Goal: Information Seeking & Learning: Learn about a topic

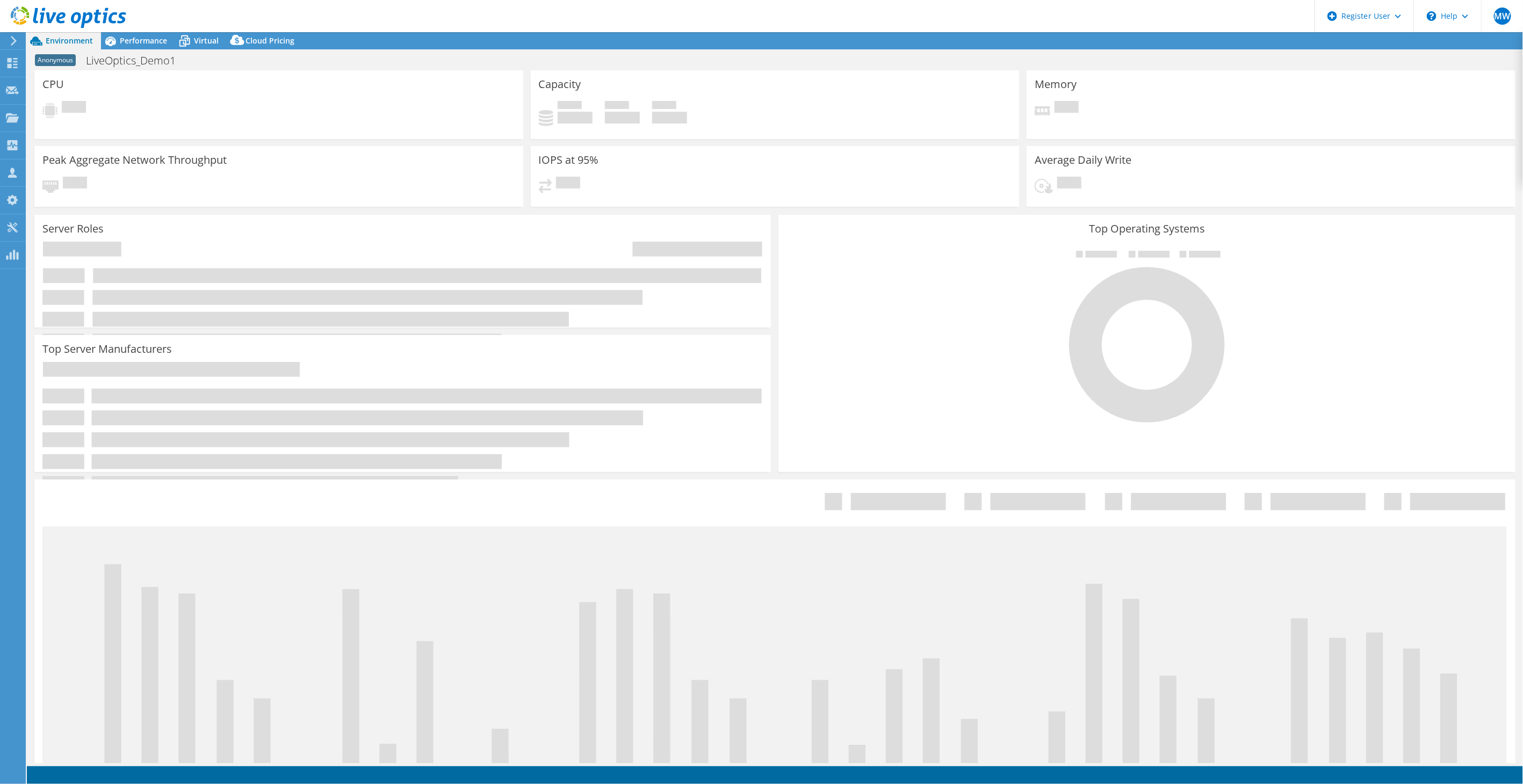
select select "USD"
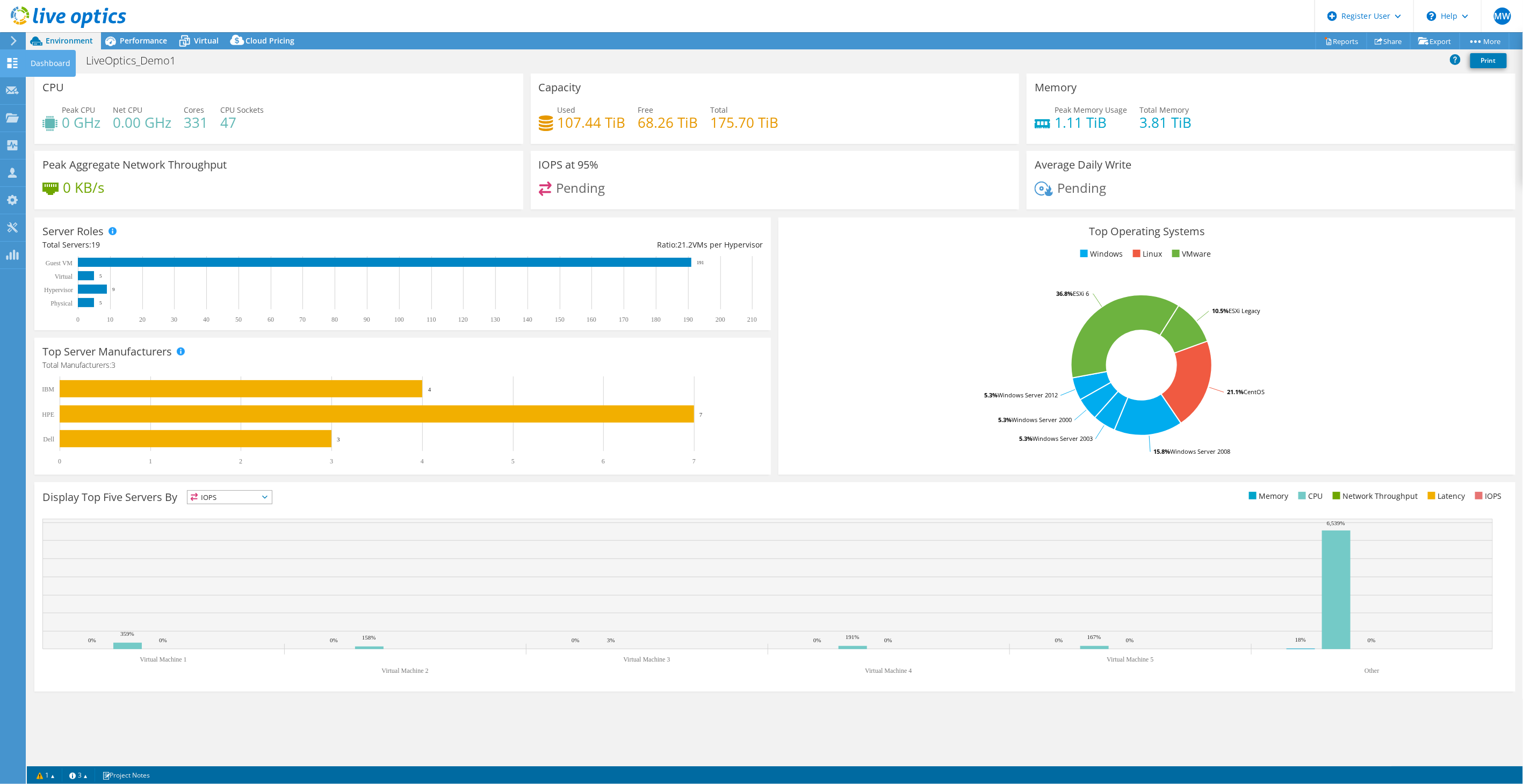
click at [9, 63] on icon at bounding box center [12, 63] width 13 height 10
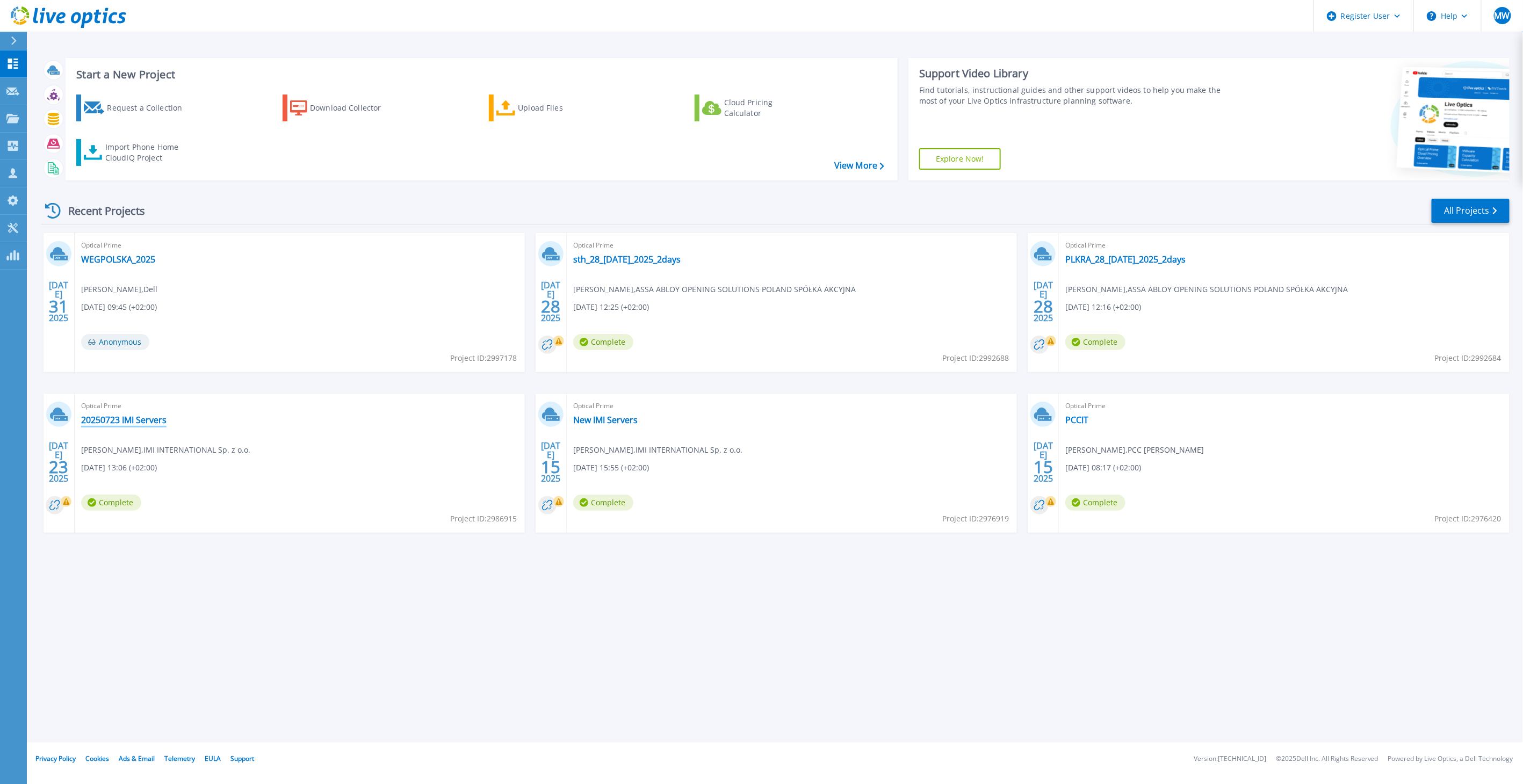
click at [109, 421] on link "20250723 IMI Servers" at bounding box center [124, 419] width 85 height 10
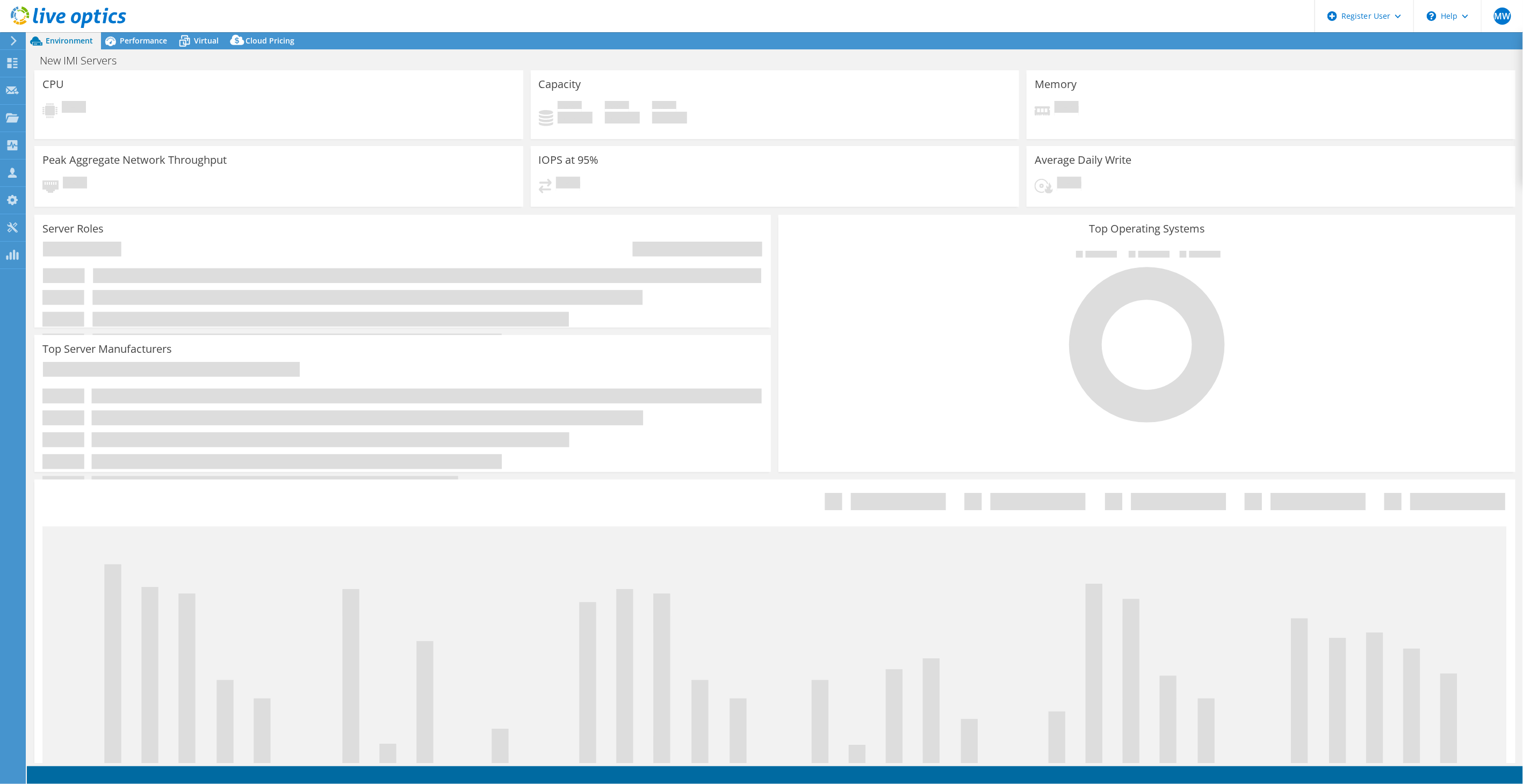
select select "USD"
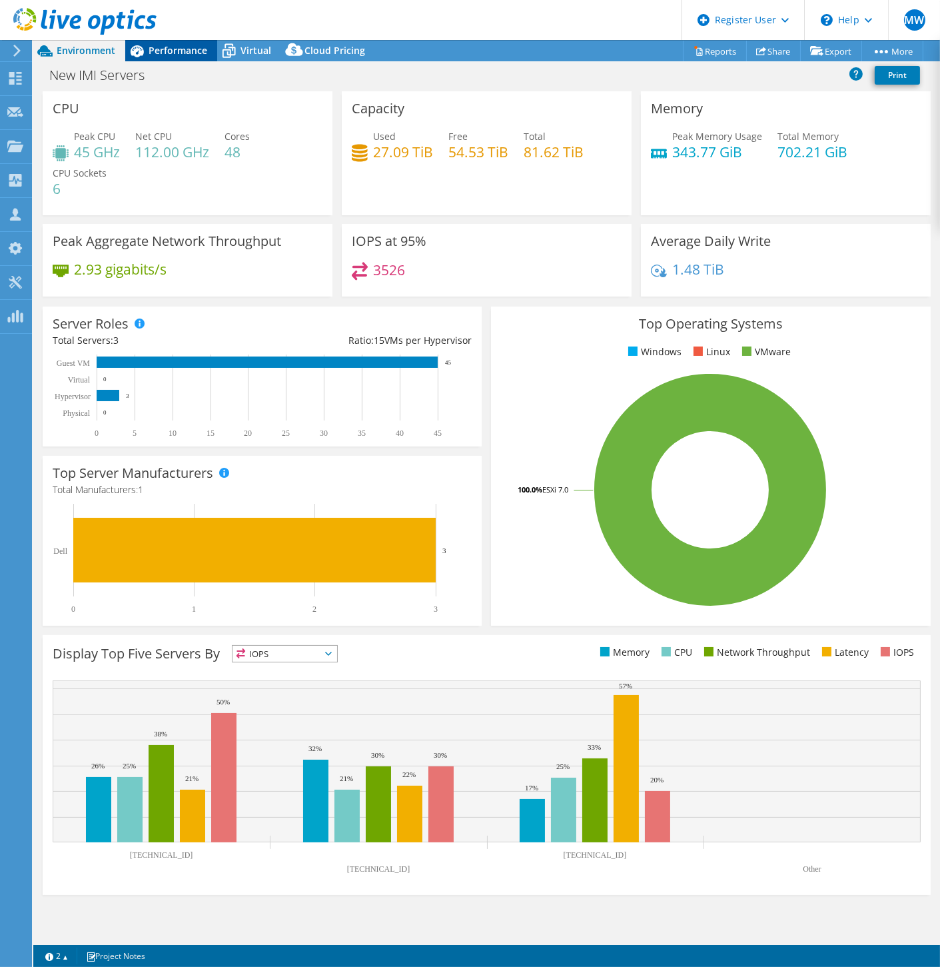
click at [175, 53] on span "Performance" at bounding box center [178, 50] width 59 height 13
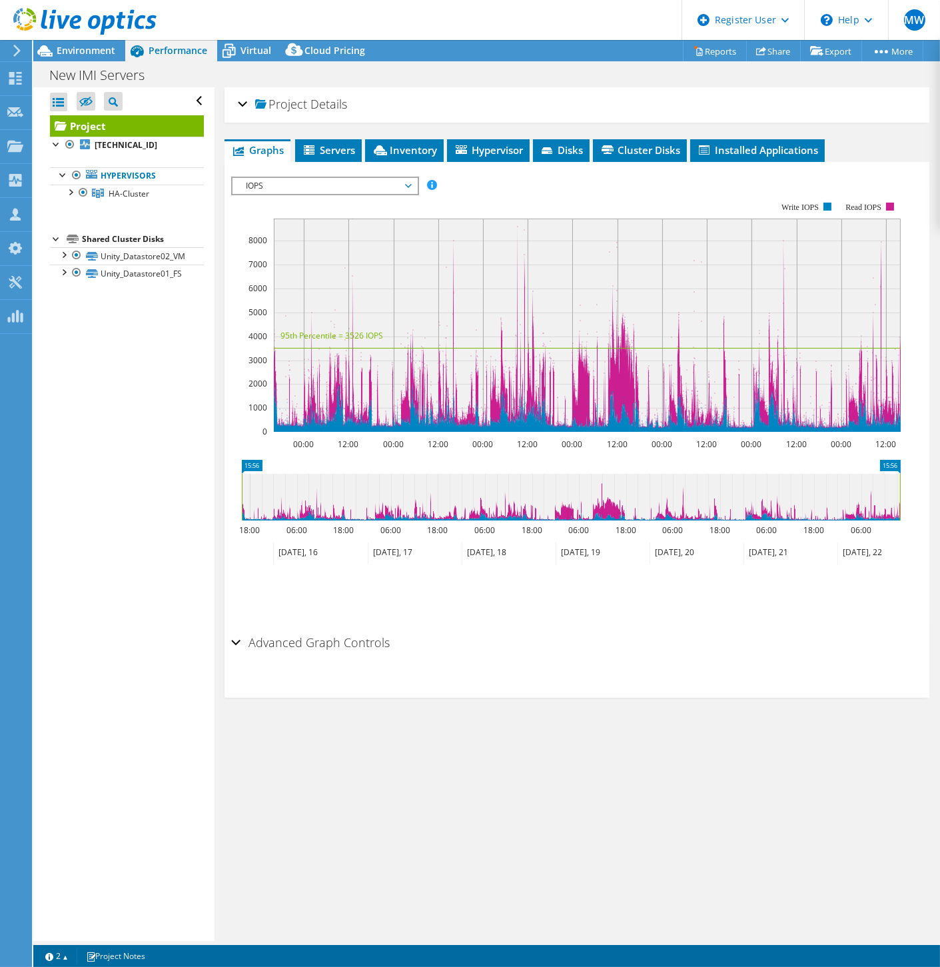
drag, startPoint x: 240, startPoint y: 104, endPoint x: 274, endPoint y: 111, distance: 34.0
click at [241, 104] on div "Project Details" at bounding box center [577, 105] width 678 height 29
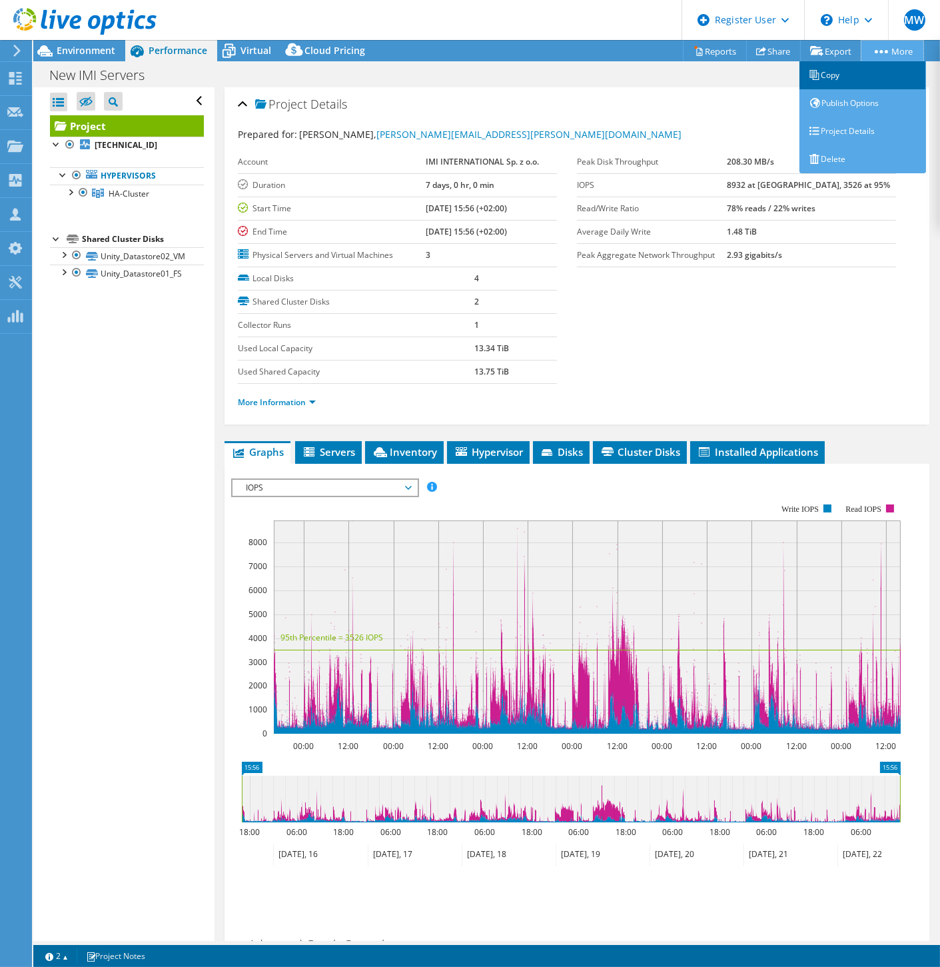
drag, startPoint x: 906, startPoint y: 55, endPoint x: 884, endPoint y: 73, distance: 28.0
click at [906, 55] on link "More" at bounding box center [892, 51] width 62 height 21
click at [868, 139] on link "Project Details" at bounding box center [862, 131] width 127 height 28
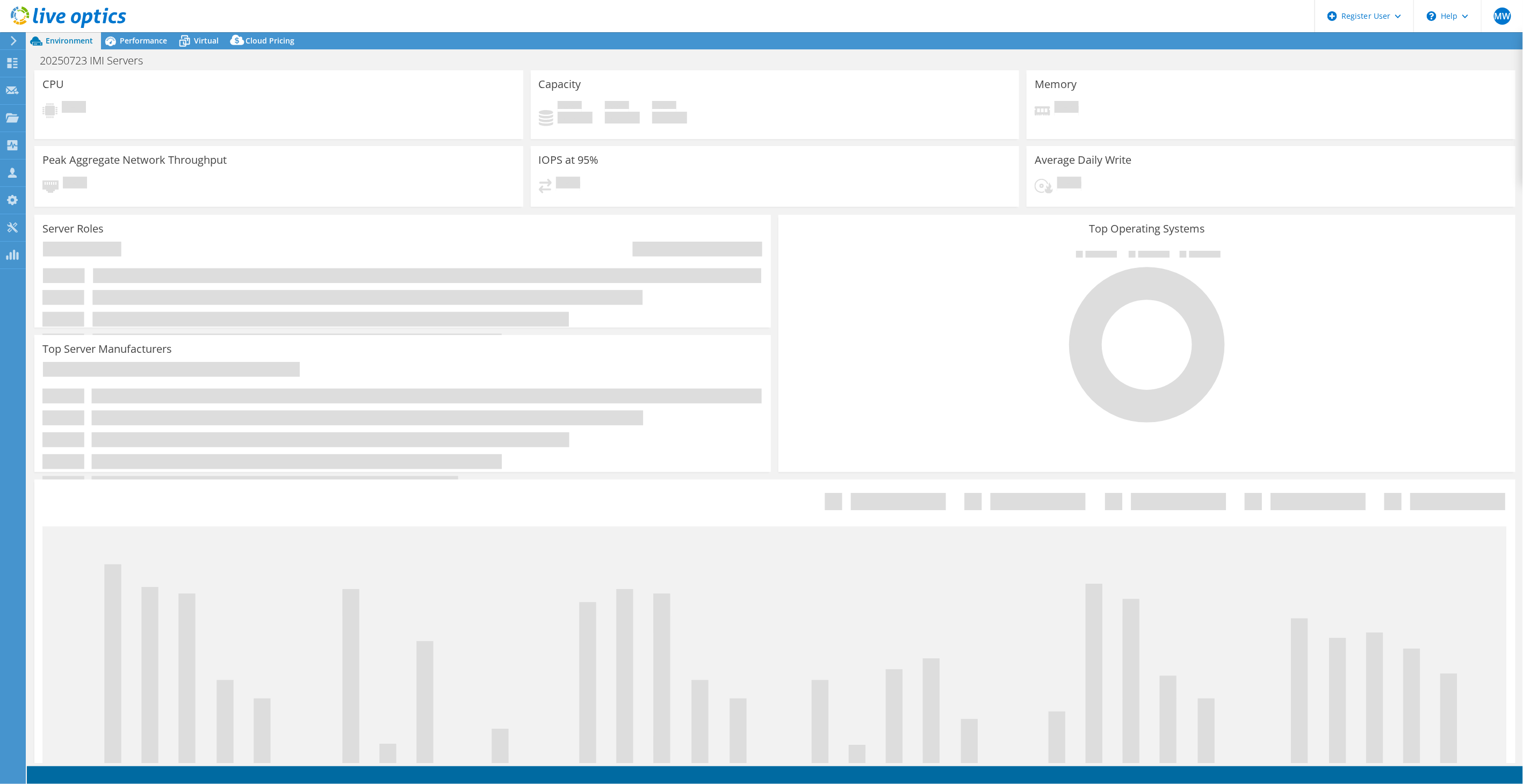
select select "EUFrankfurt"
select select "USD"
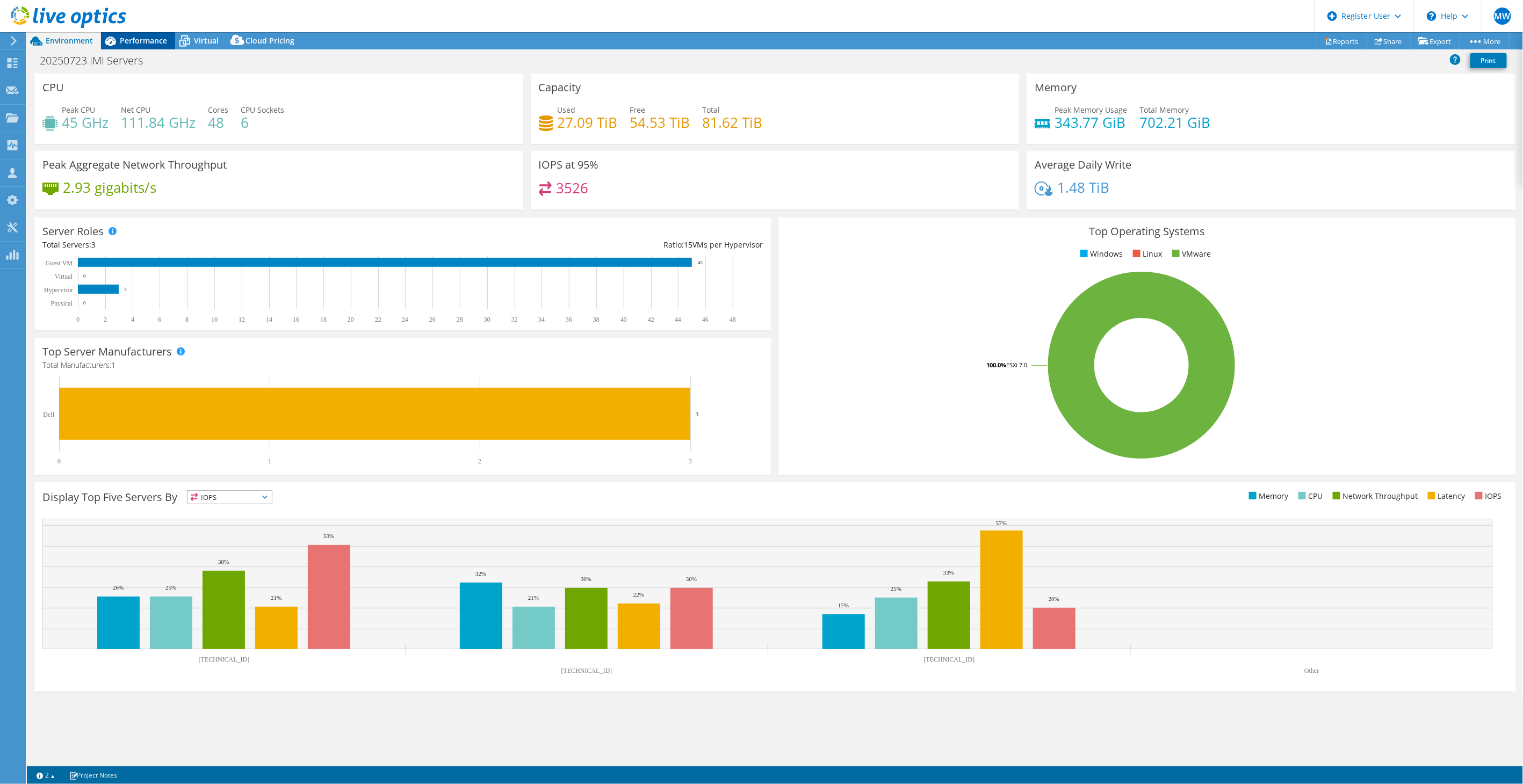
click at [143, 35] on span "Performance" at bounding box center [144, 40] width 48 height 10
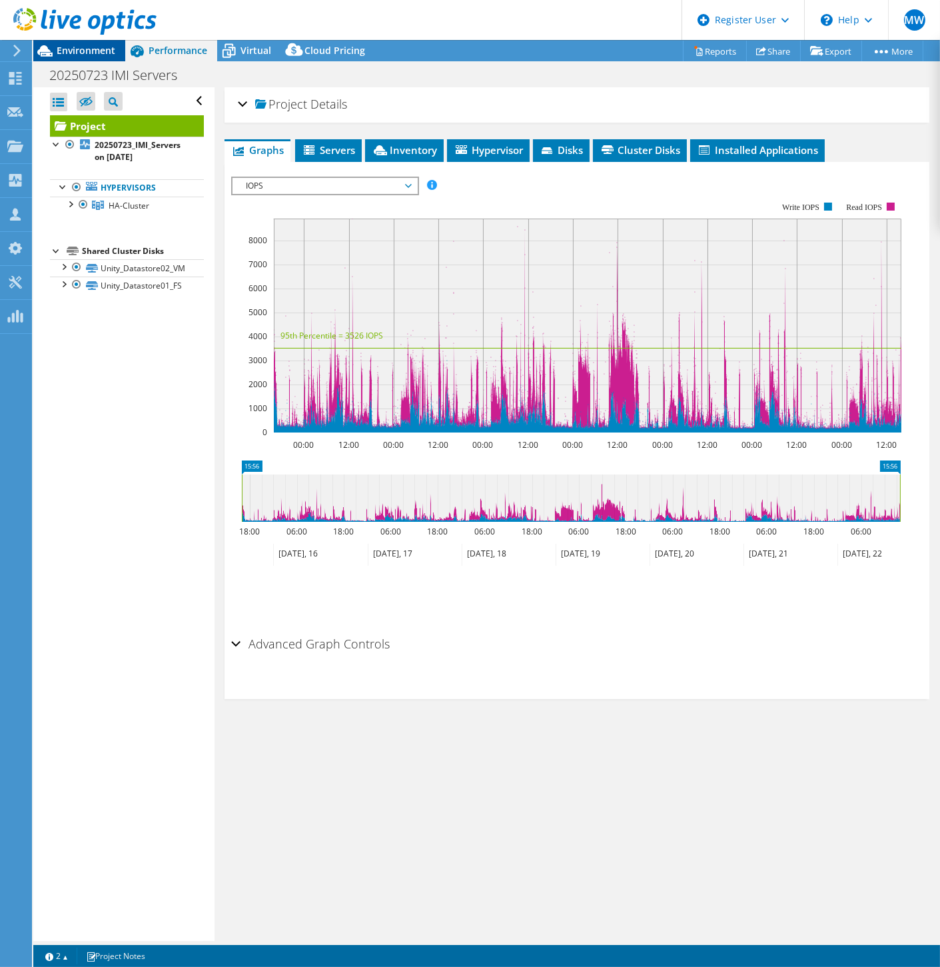
click at [100, 51] on span "Environment" at bounding box center [86, 50] width 59 height 13
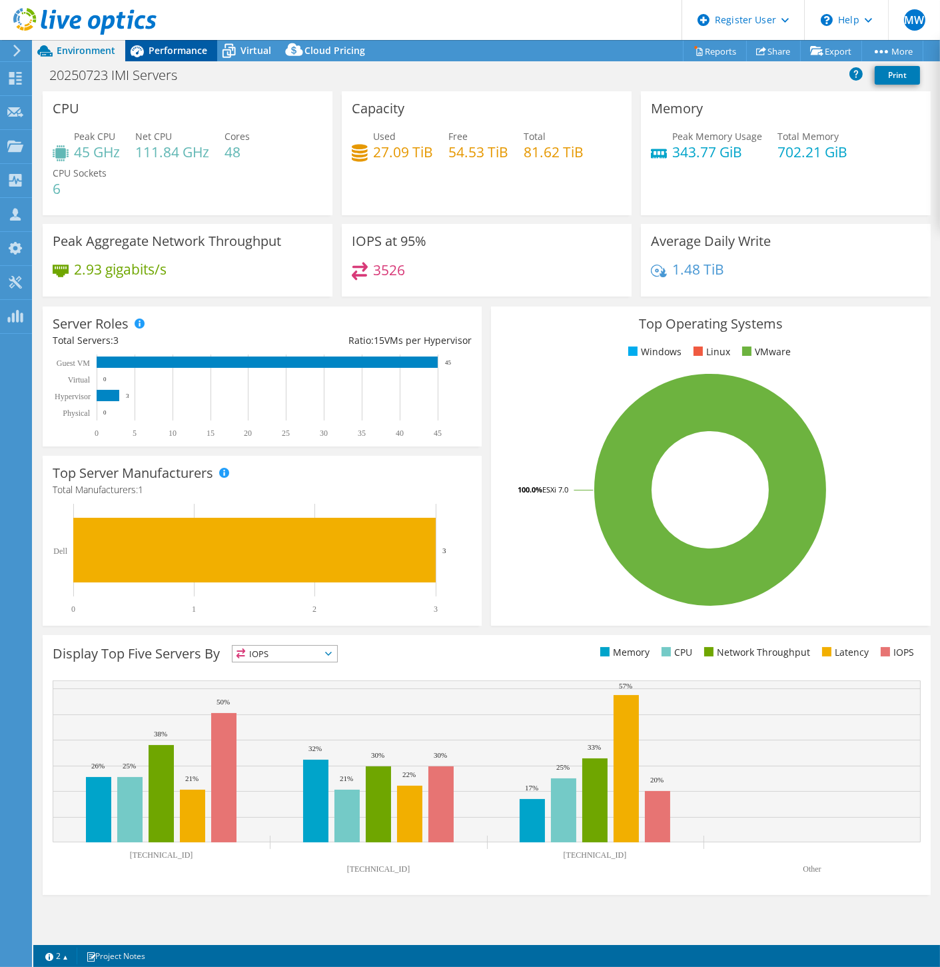
click at [198, 50] on span "Performance" at bounding box center [178, 50] width 59 height 13
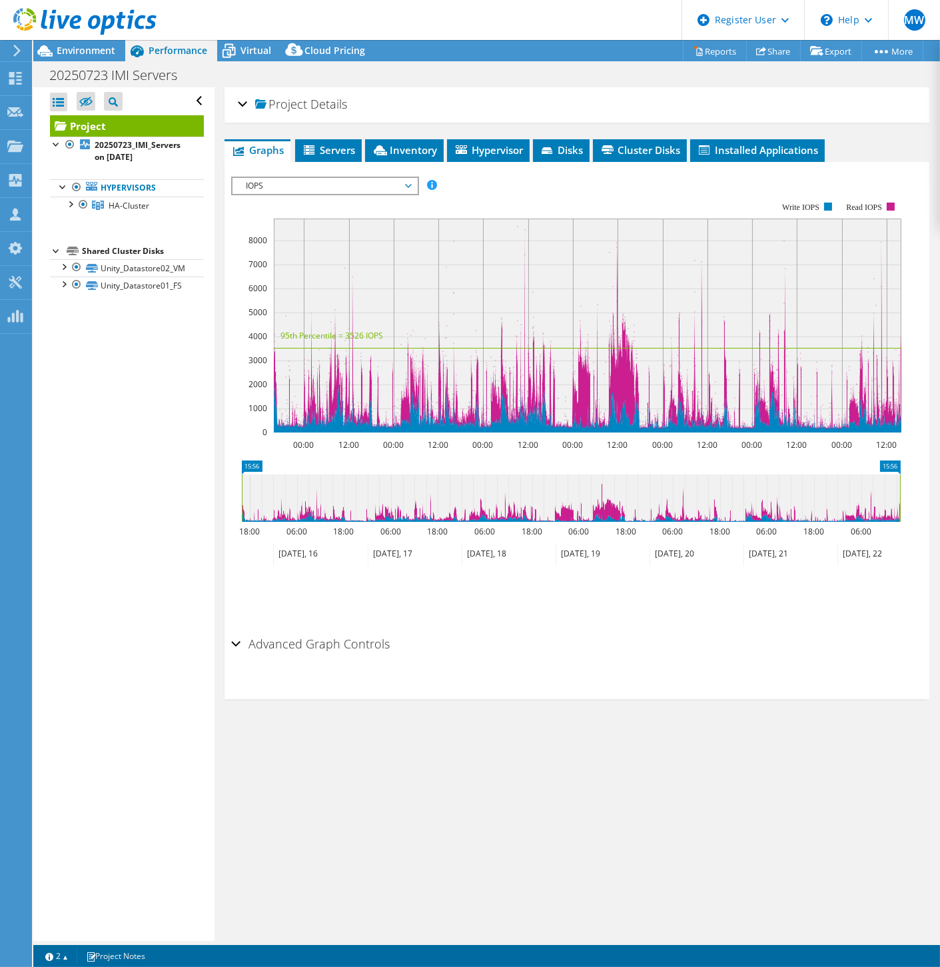
click at [249, 102] on h2 "Project Details" at bounding box center [292, 104] width 109 height 27
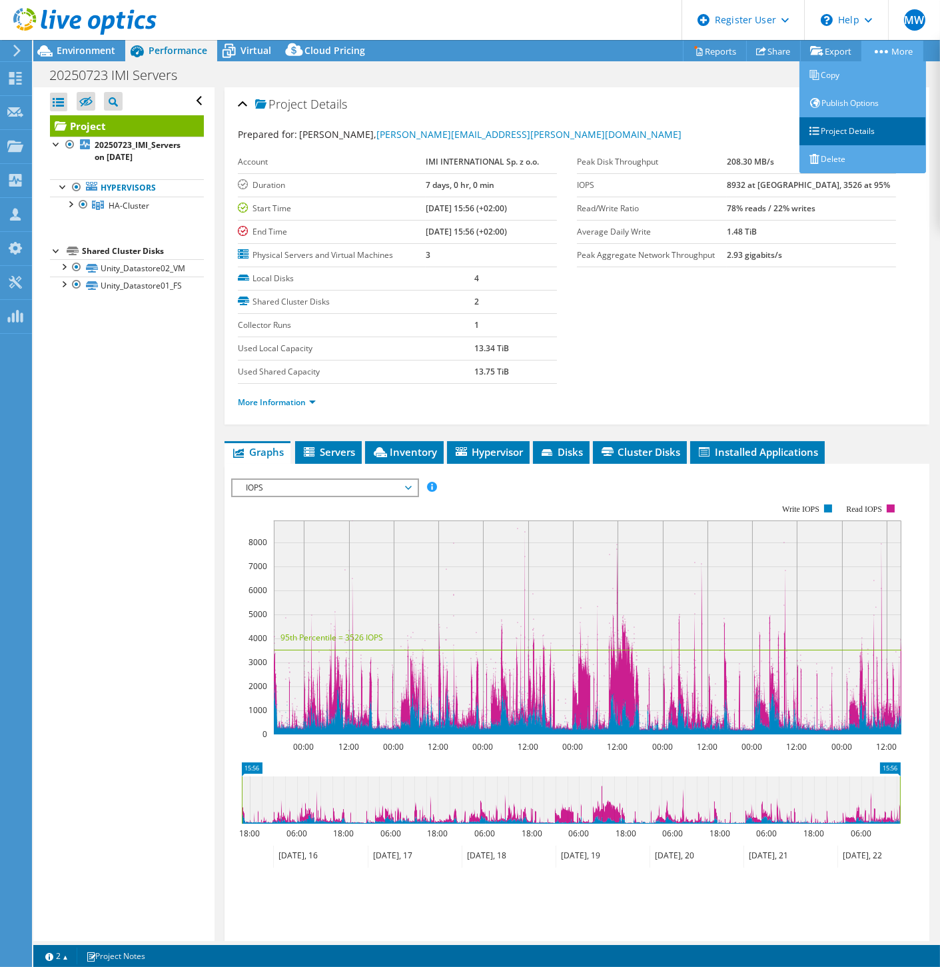
click at [847, 127] on link "Project Details" at bounding box center [862, 131] width 127 height 28
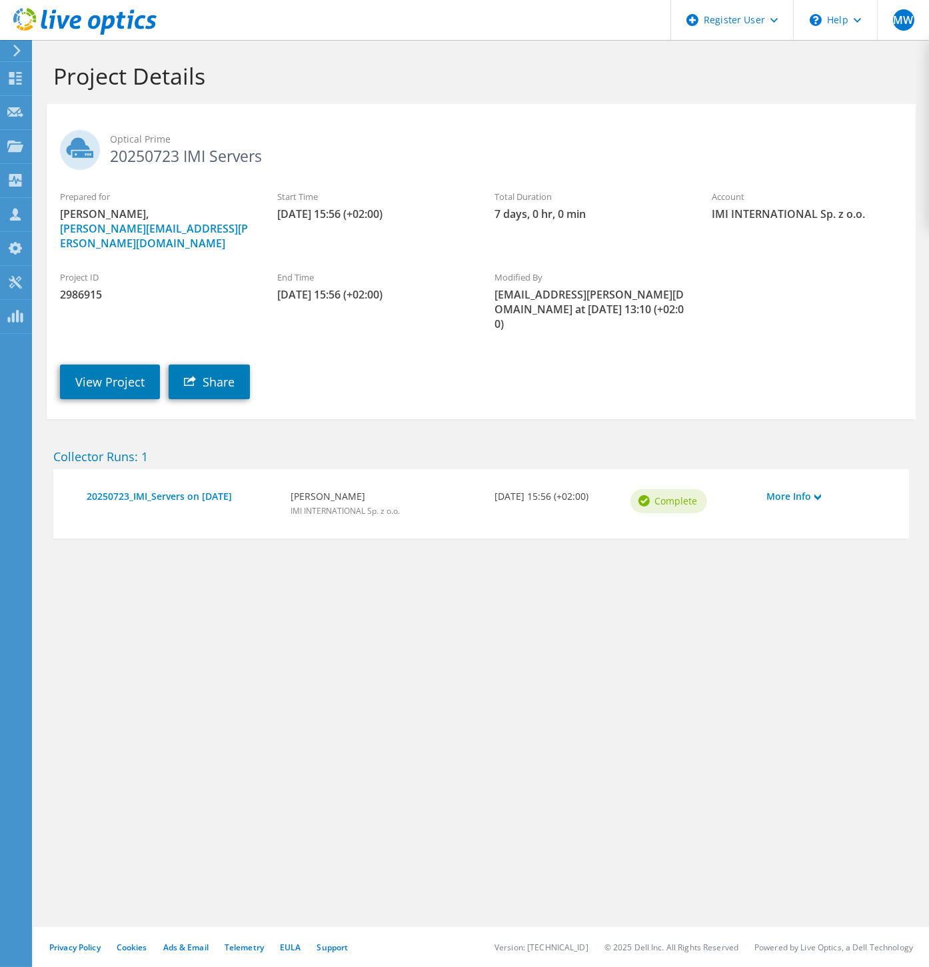
click at [329, 646] on div "Project Details Optical Prime 20250723 IMI Servers Prepared for [PERSON_NAME], …" at bounding box center [480, 503] width 895 height 927
drag, startPoint x: 312, startPoint y: 634, endPoint x: 301, endPoint y: 623, distance: 16.0
click at [754, 633] on div "Project Details Optical Prime New IMI Servers Prepared for [PERSON_NAME], [PERS…" at bounding box center [480, 503] width 895 height 927
drag, startPoint x: 603, startPoint y: 611, endPoint x: 576, endPoint y: 612, distance: 26.7
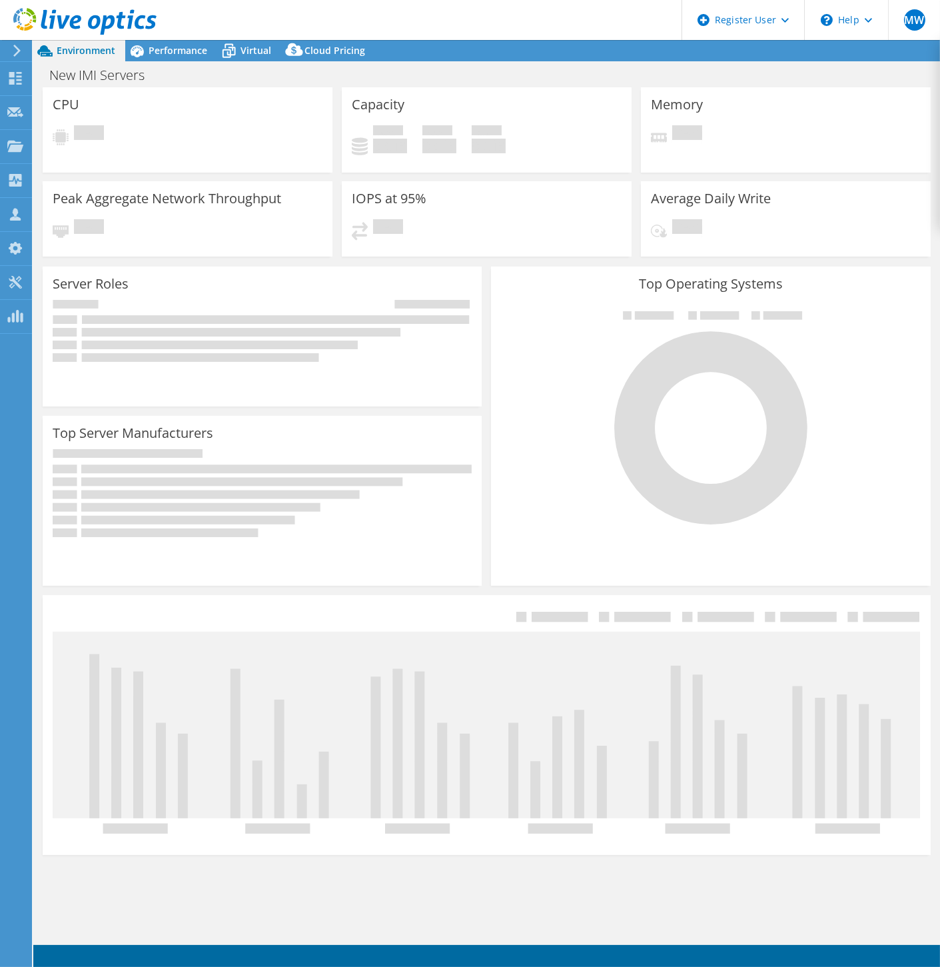
select select "USD"
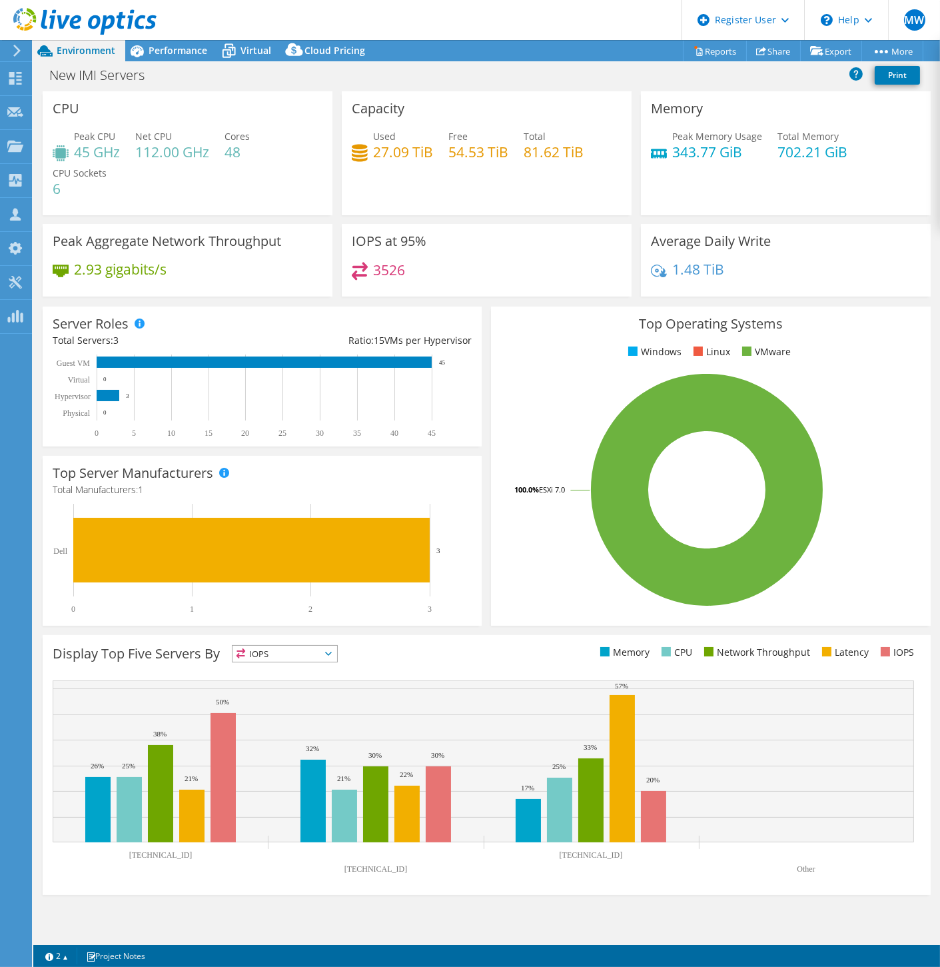
click at [240, 83] on div "New IMI Servers Print" at bounding box center [486, 75] width 907 height 25
click at [185, 55] on span "Performance" at bounding box center [178, 50] width 59 height 13
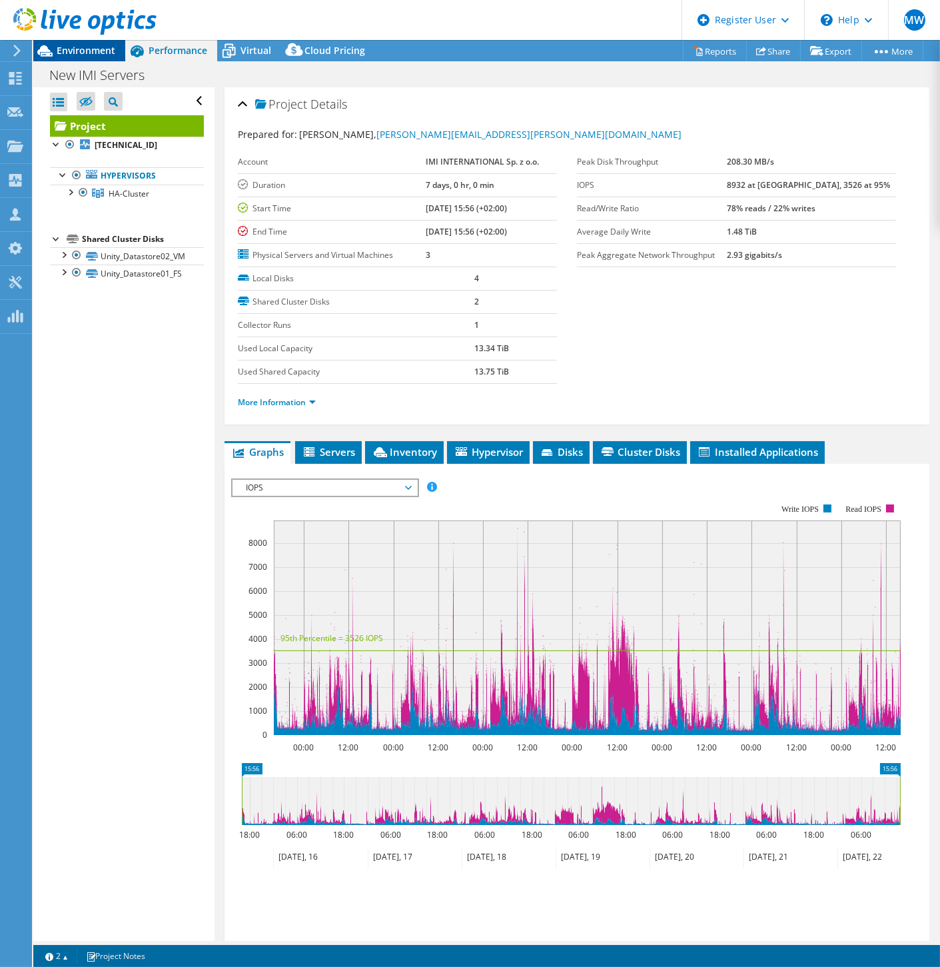
click at [52, 47] on icon at bounding box center [44, 50] width 23 height 23
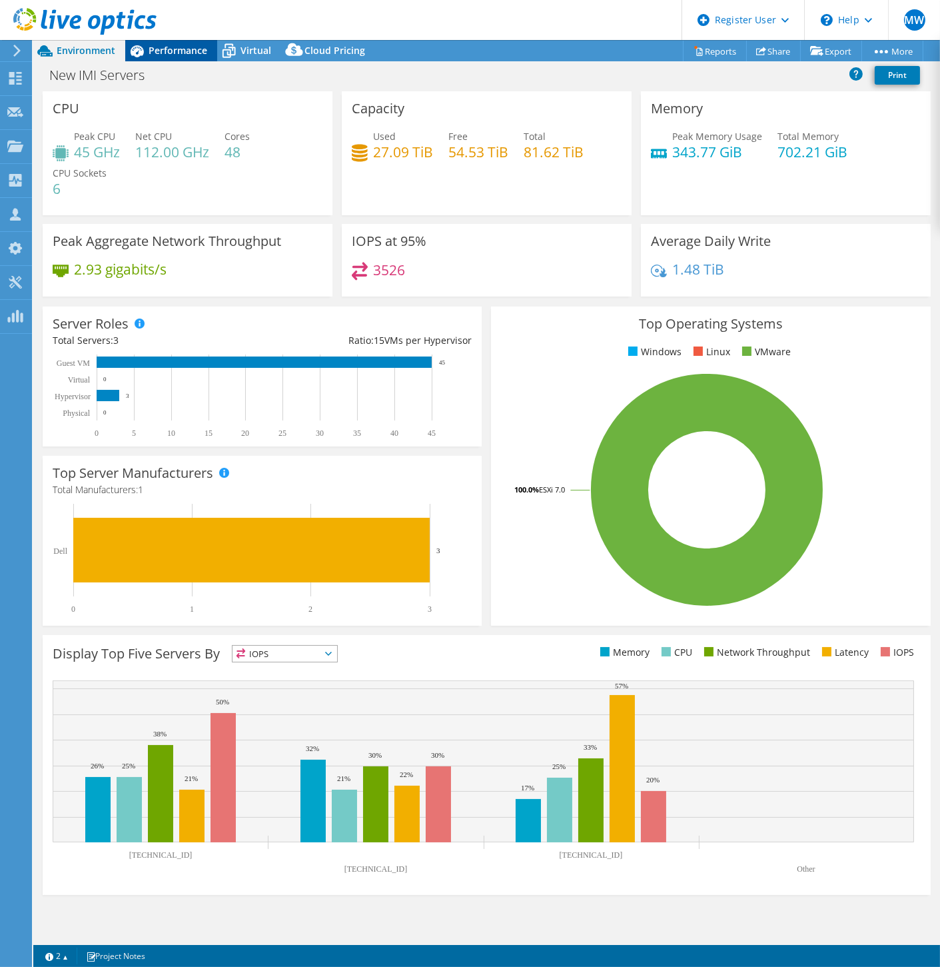
click at [207, 48] on div "Performance" at bounding box center [171, 50] width 92 height 21
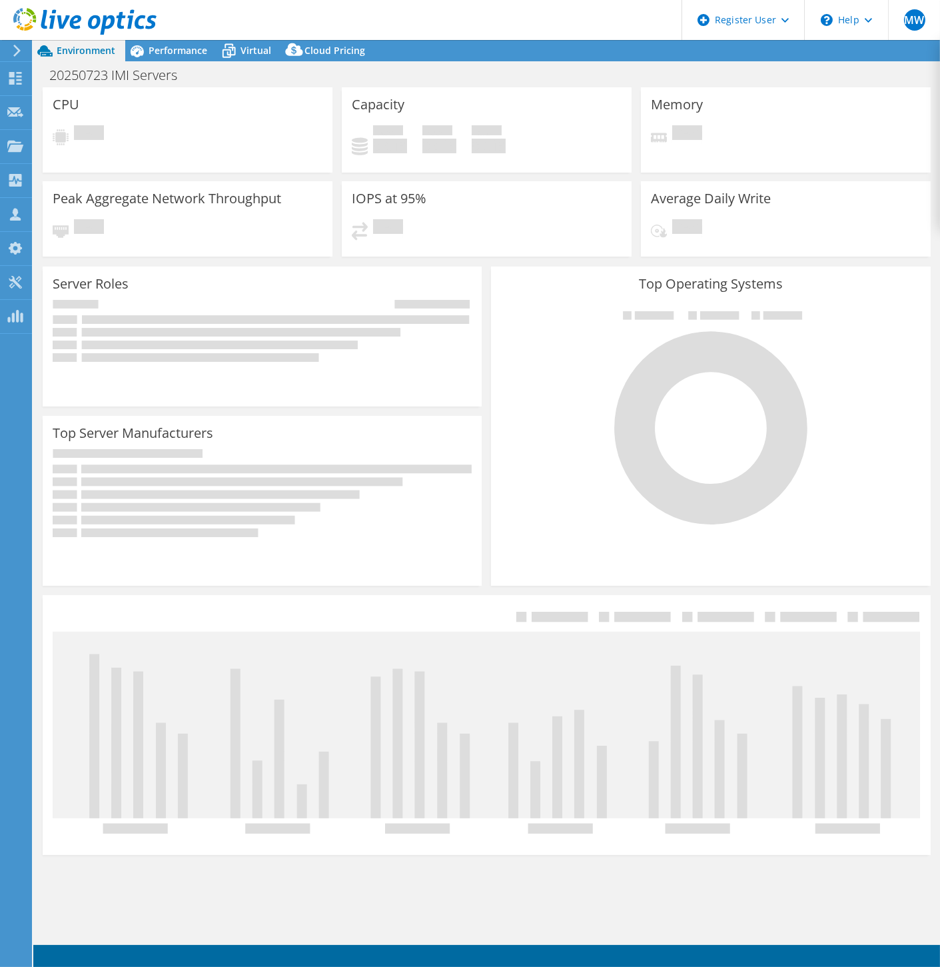
select select "EUFrankfurt"
select select "USD"
select select "EUFrankfurt"
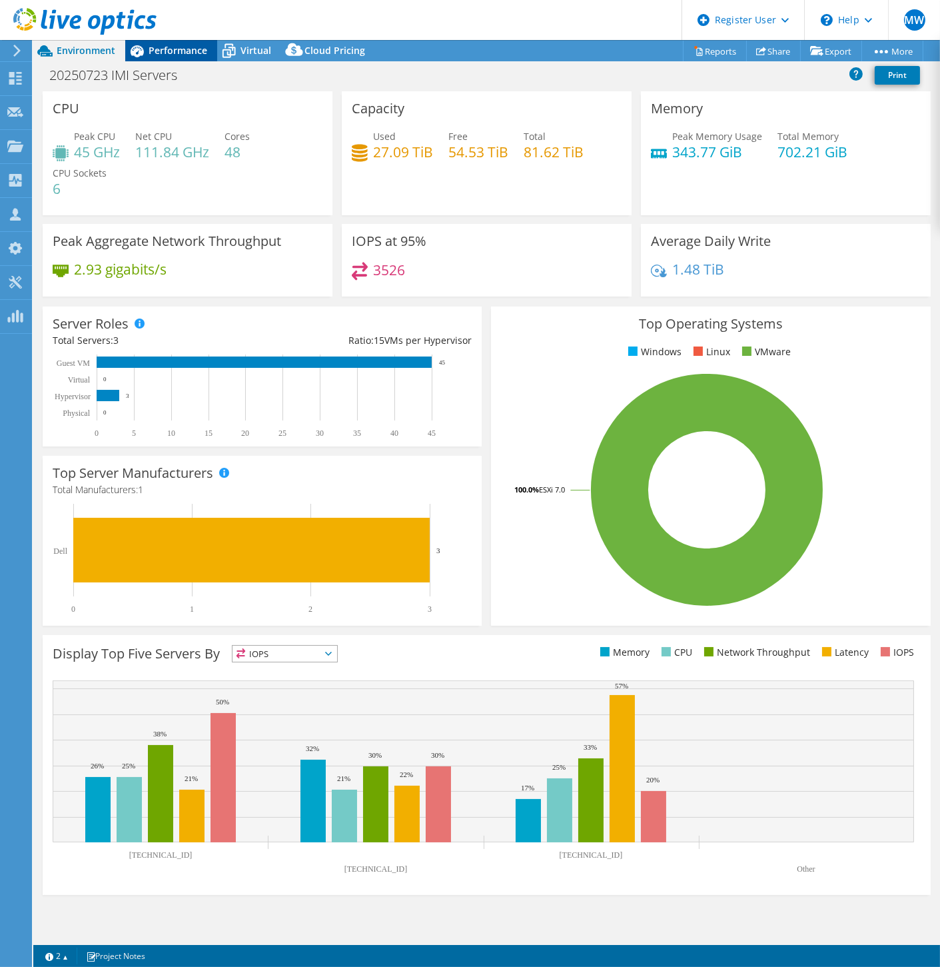
click at [167, 54] on span "Performance" at bounding box center [178, 50] width 59 height 13
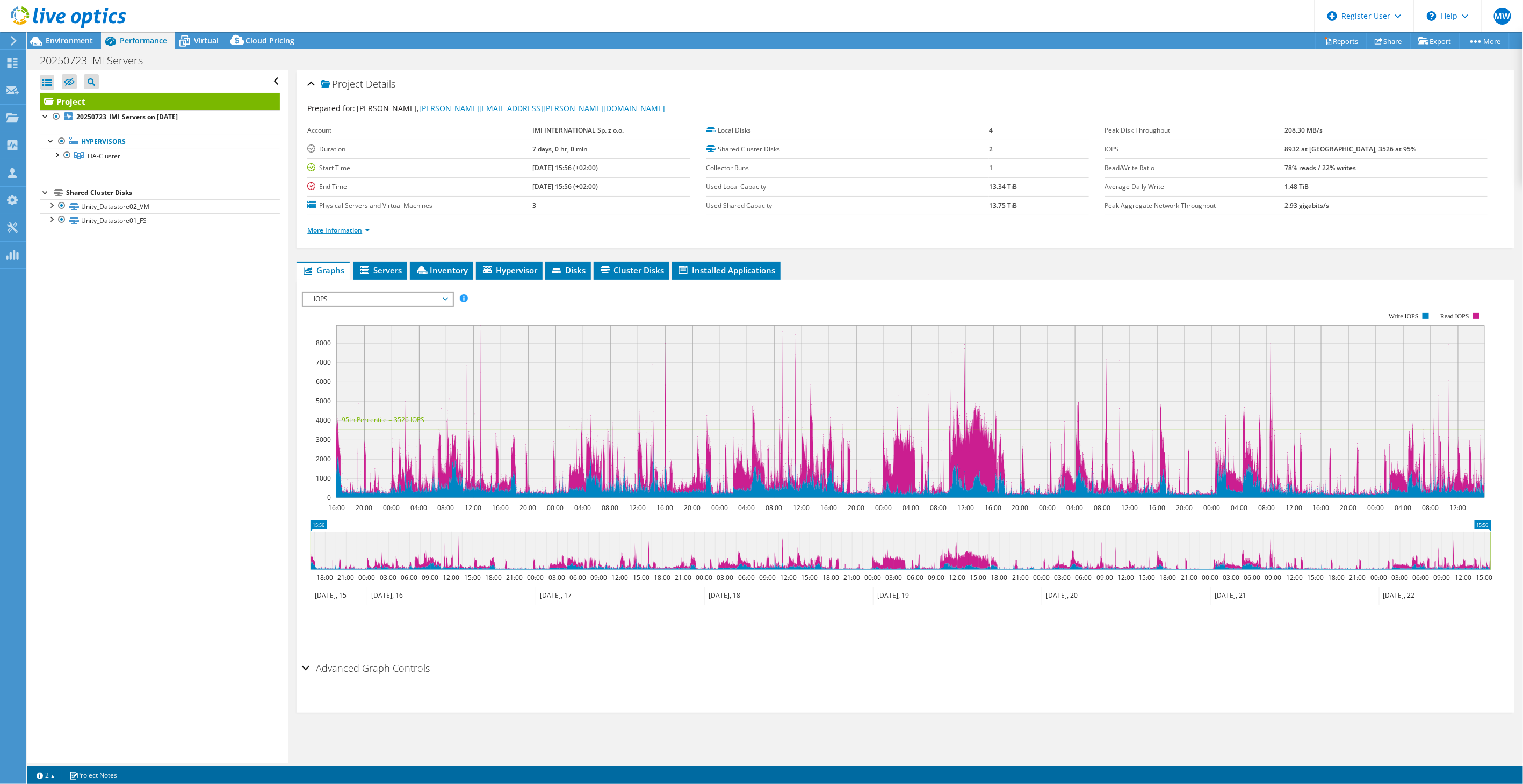
click at [331, 227] on link "More Information" at bounding box center [339, 230] width 63 height 9
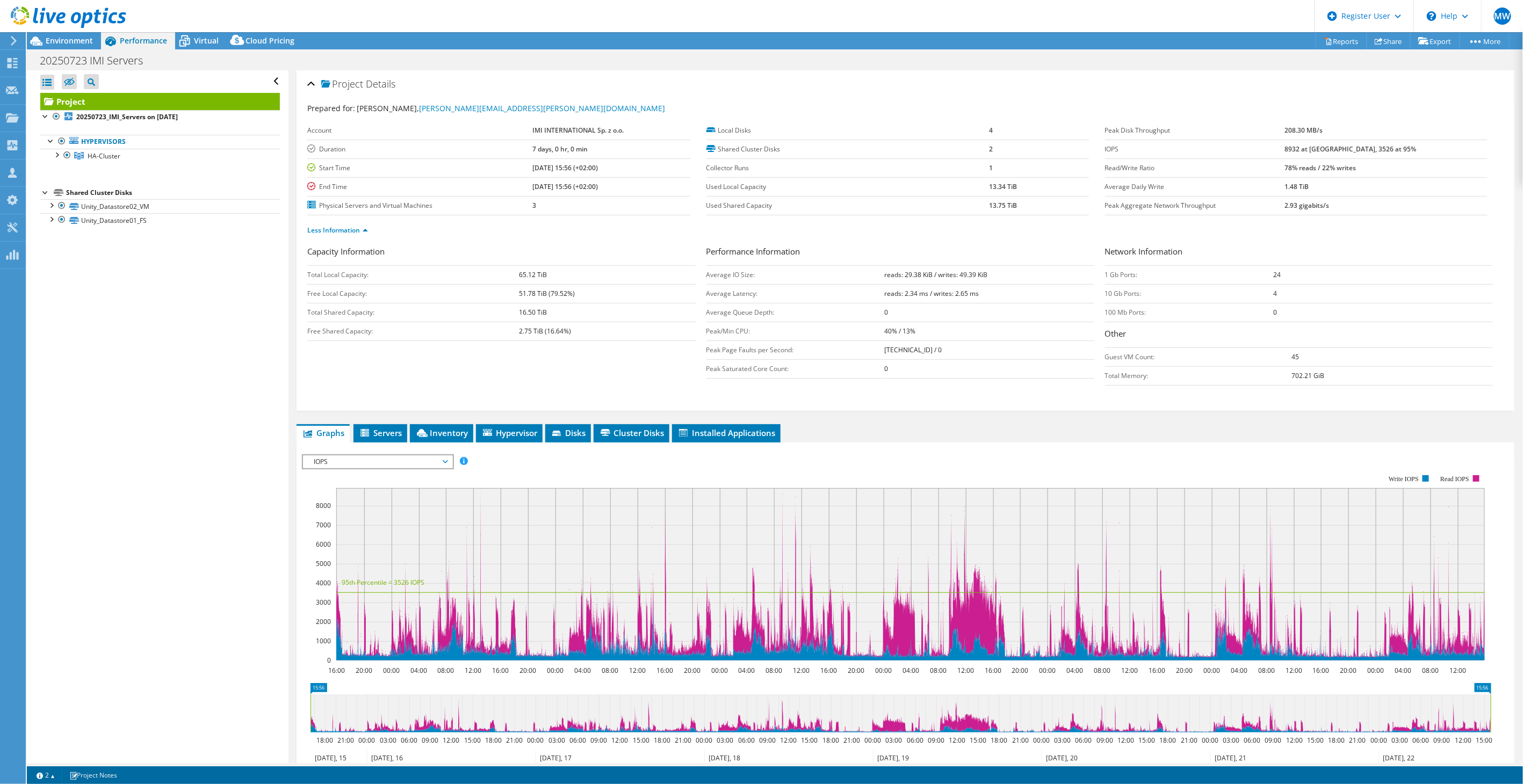
click at [306, 83] on div "Project Details Prepared for: [PERSON_NAME], [PERSON_NAME][EMAIL_ADDRESS][PERSO…" at bounding box center [905, 240] width 1217 height 340
click at [313, 92] on div "Project Details" at bounding box center [905, 85] width 1196 height 23
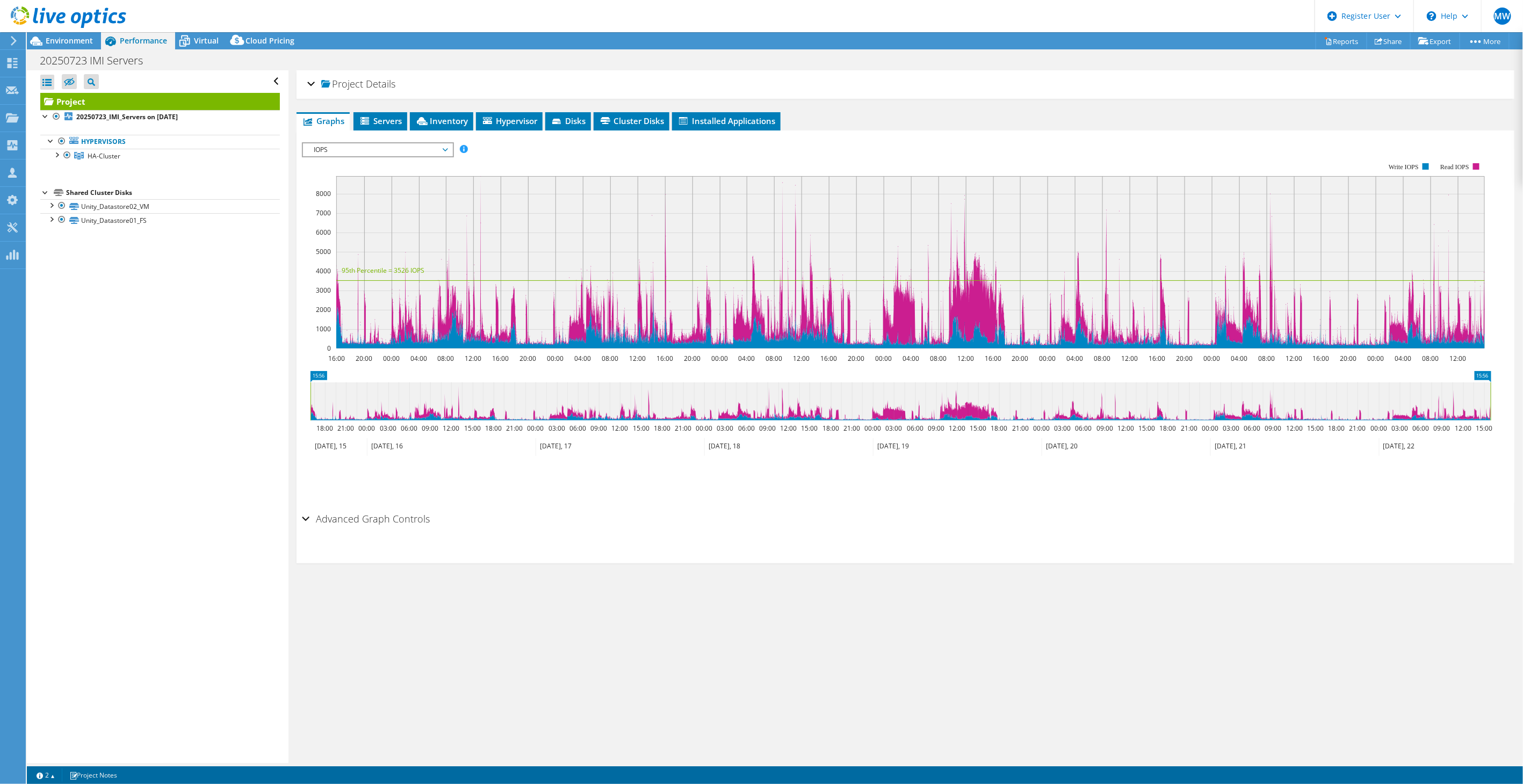
click at [372, 147] on span "IOPS" at bounding box center [377, 150] width 138 height 13
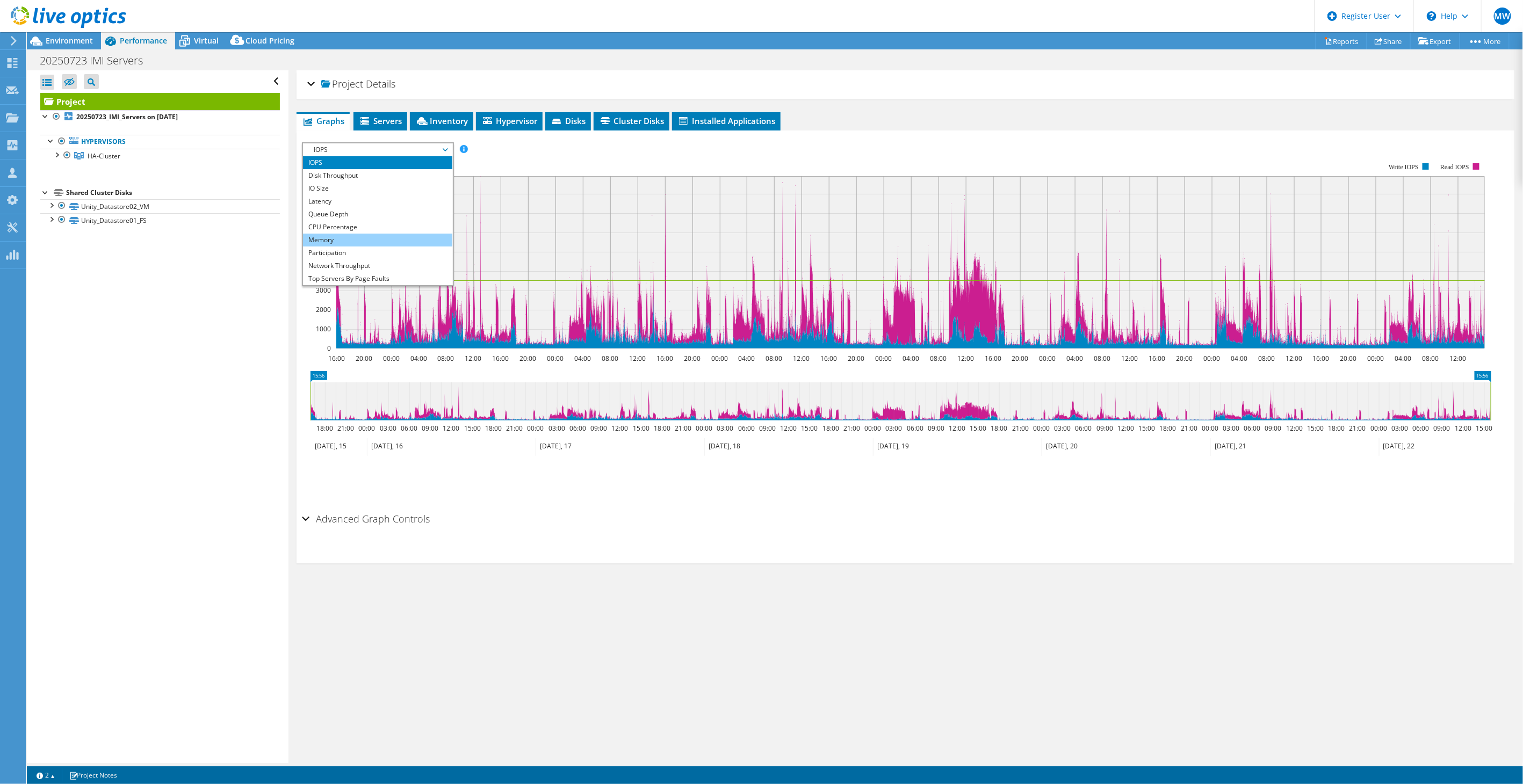
click at [344, 240] on li "Memory" at bounding box center [377, 240] width 149 height 13
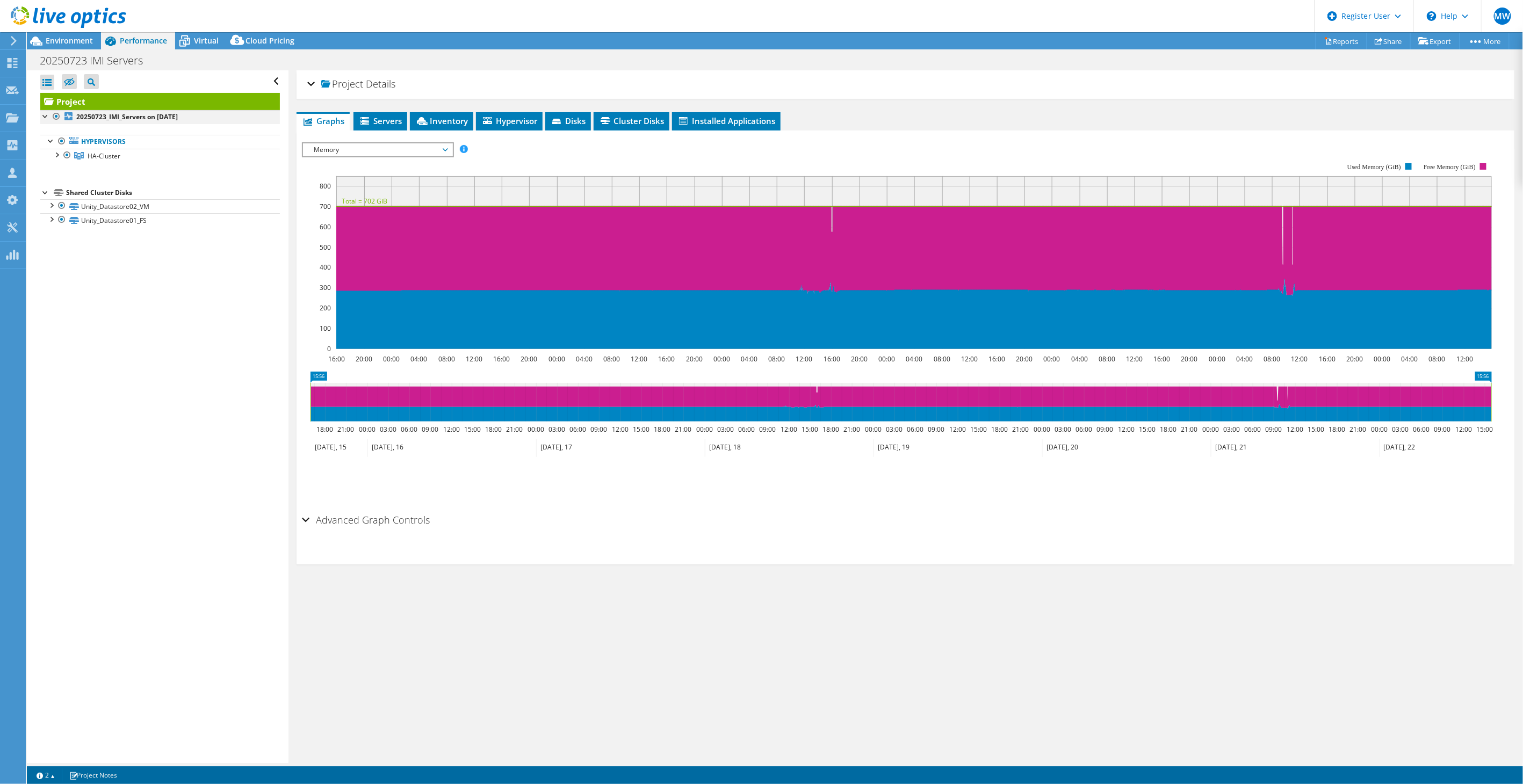
click at [44, 114] on div at bounding box center [45, 115] width 10 height 10
click at [57, 158] on div at bounding box center [56, 154] width 10 height 10
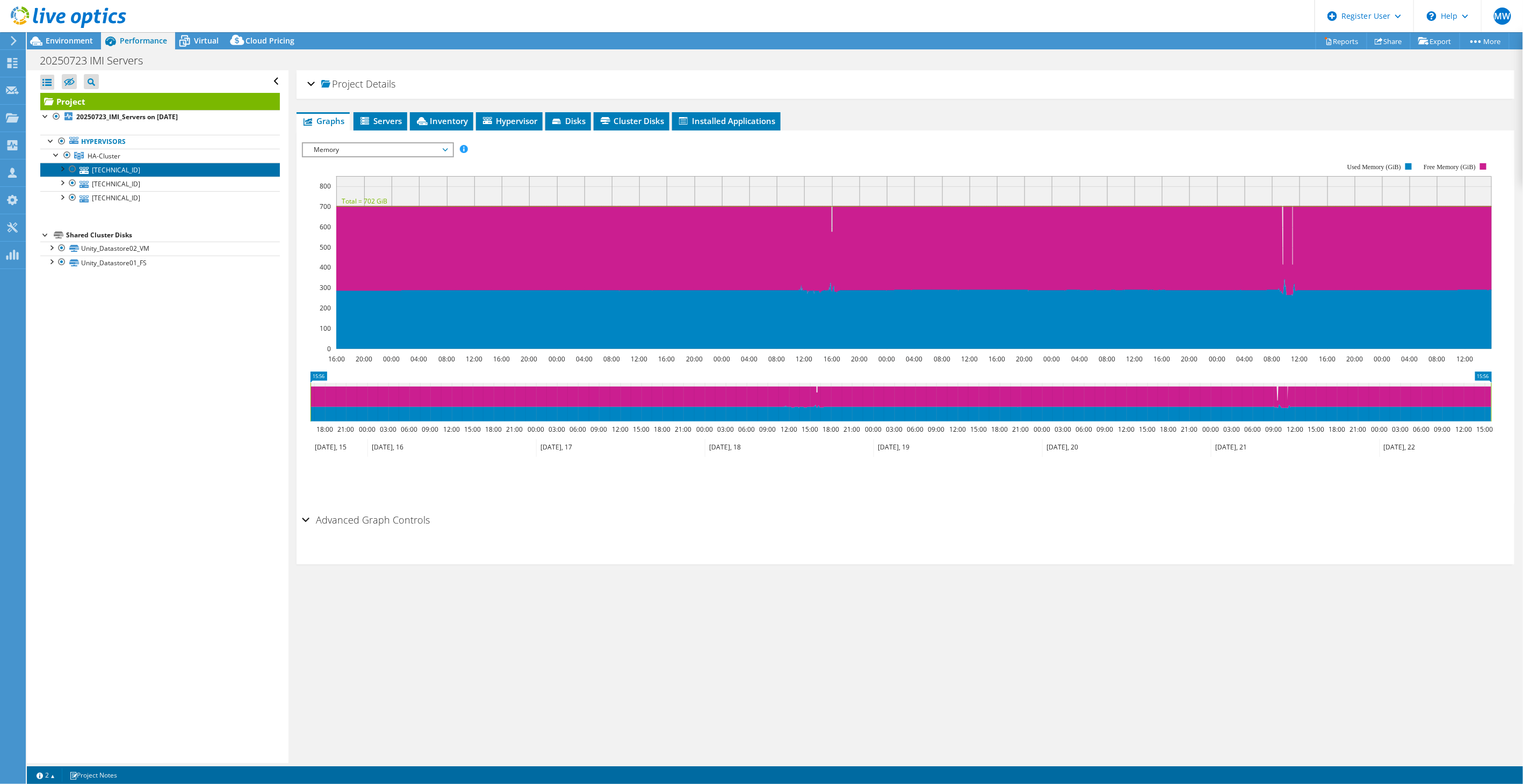
click at [153, 171] on link "[TECHNICAL_ID]" at bounding box center [160, 169] width 239 height 14
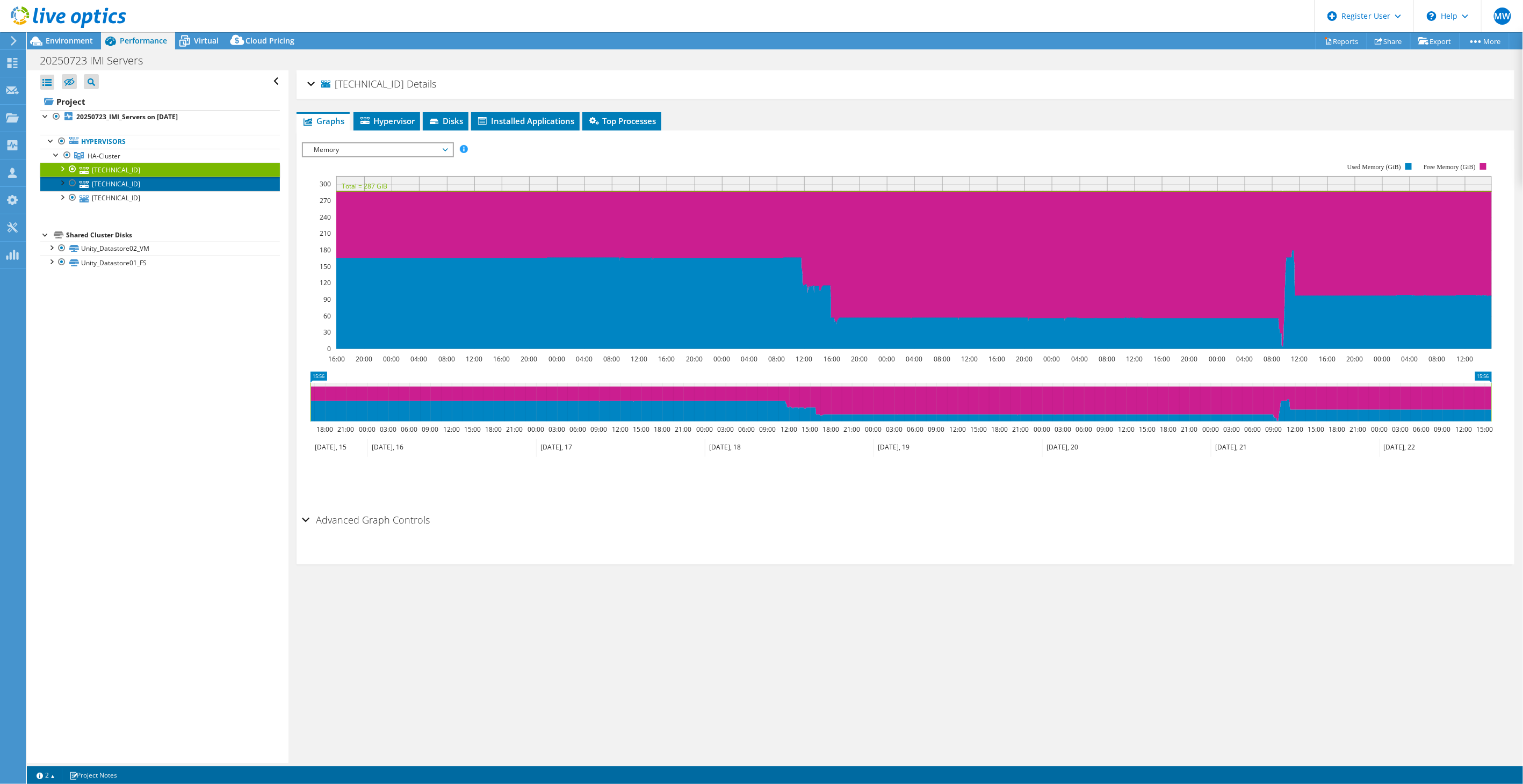
click at [152, 183] on link "[TECHNICAL_ID]" at bounding box center [160, 183] width 239 height 14
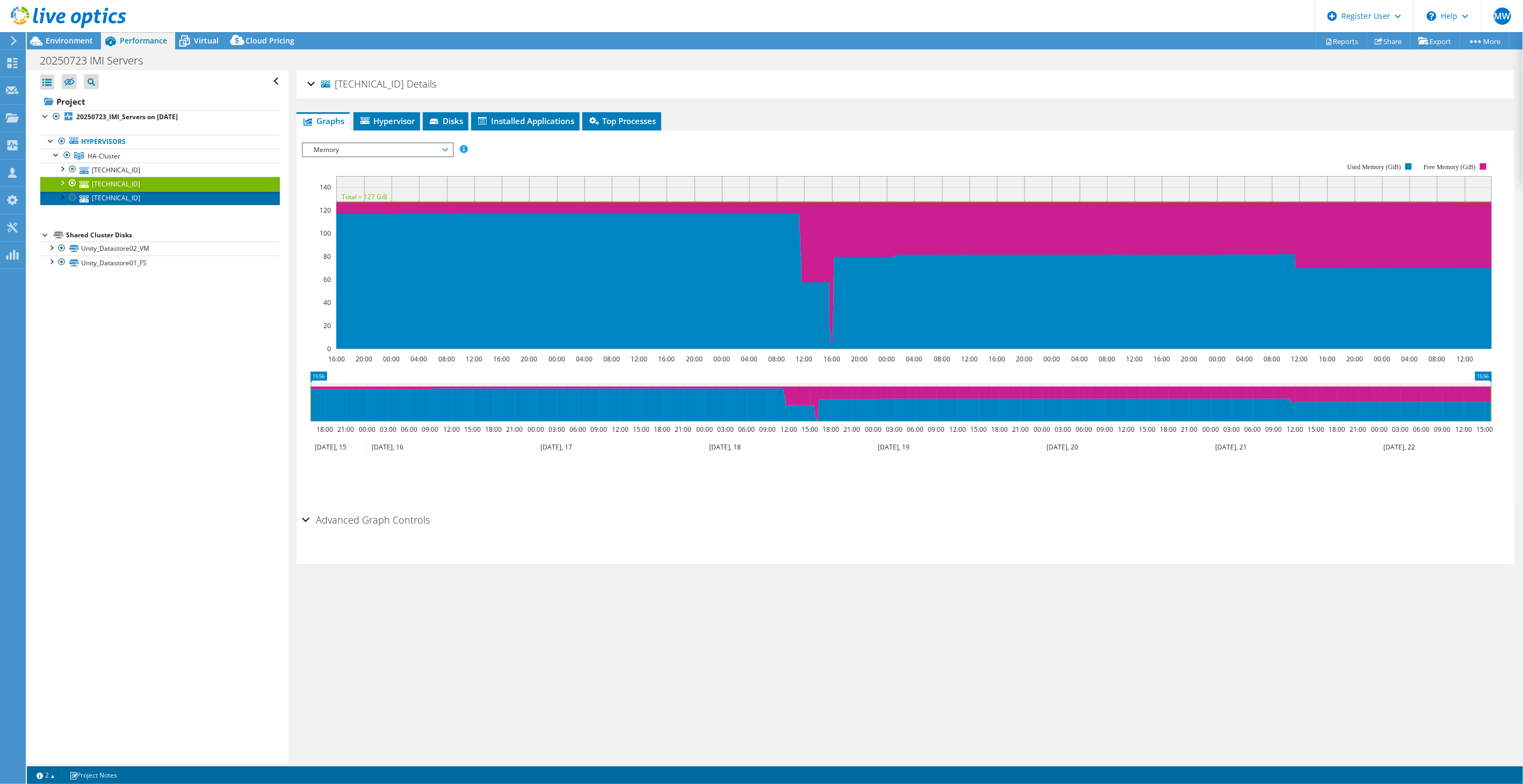
click at [144, 191] on link "[TECHNICAL_ID]" at bounding box center [160, 197] width 239 height 14
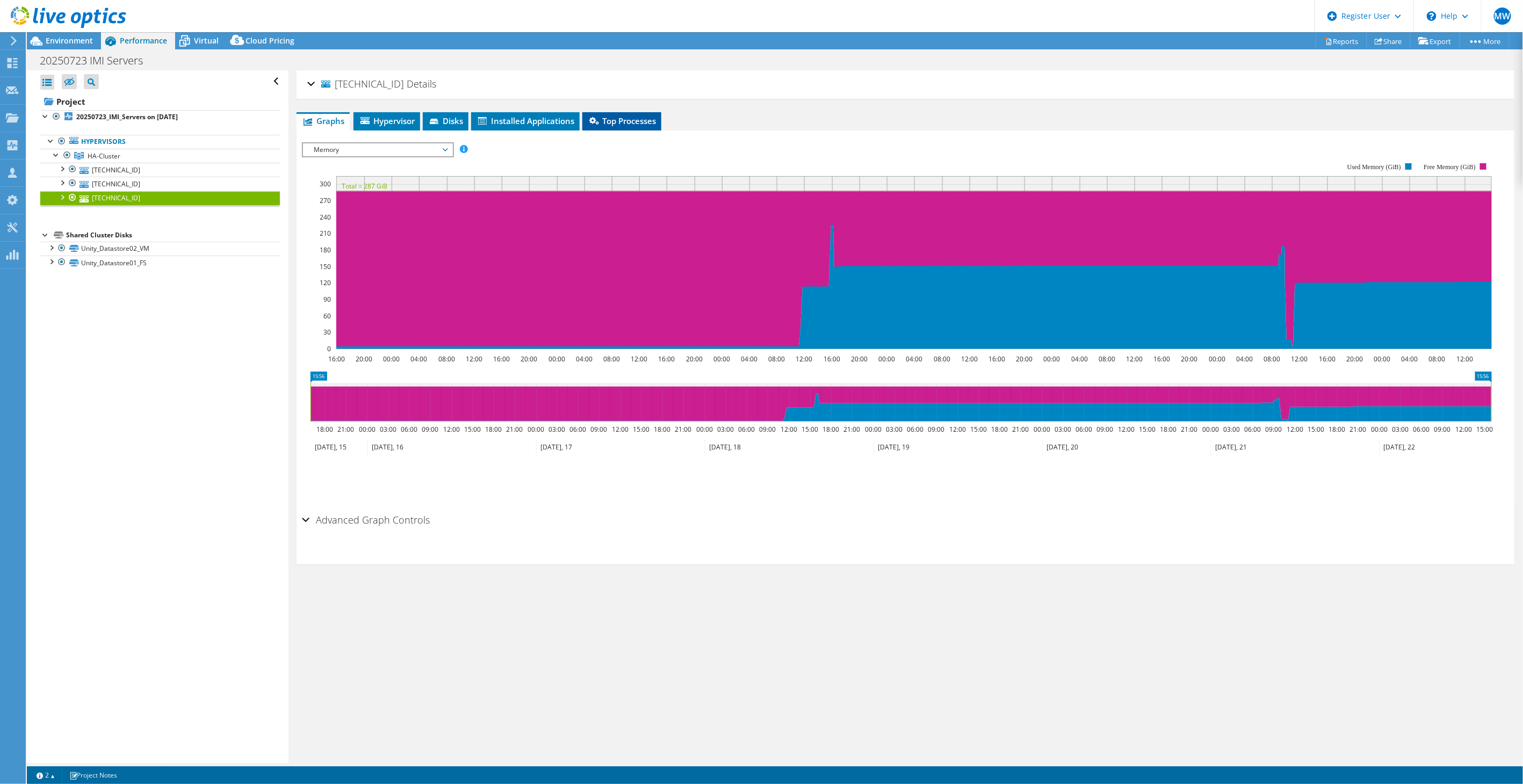
click at [618, 121] on span "Top Processes" at bounding box center [622, 120] width 69 height 10
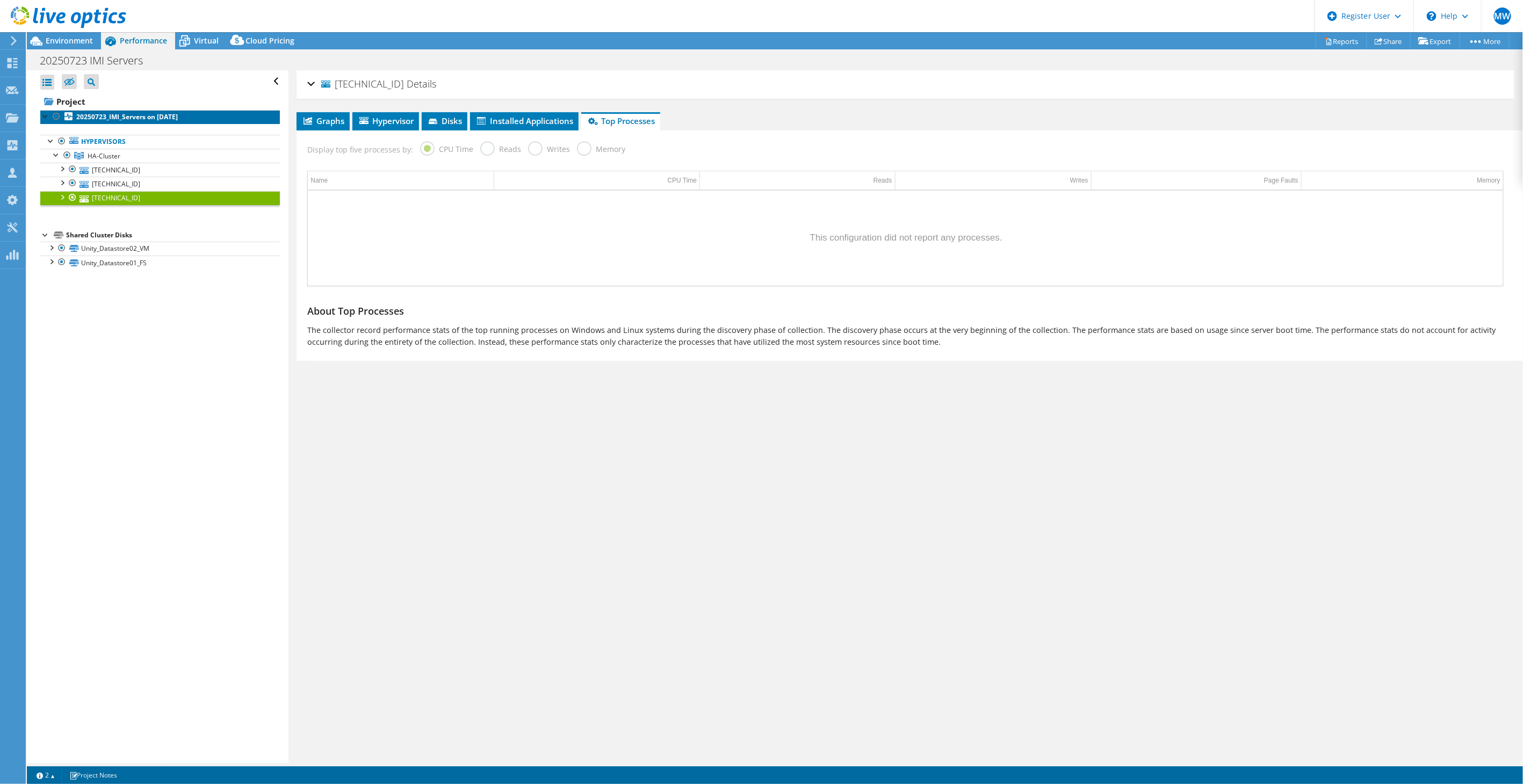
click at [116, 112] on b "20250723_IMI_Servers on [DATE]" at bounding box center [127, 116] width 102 height 9
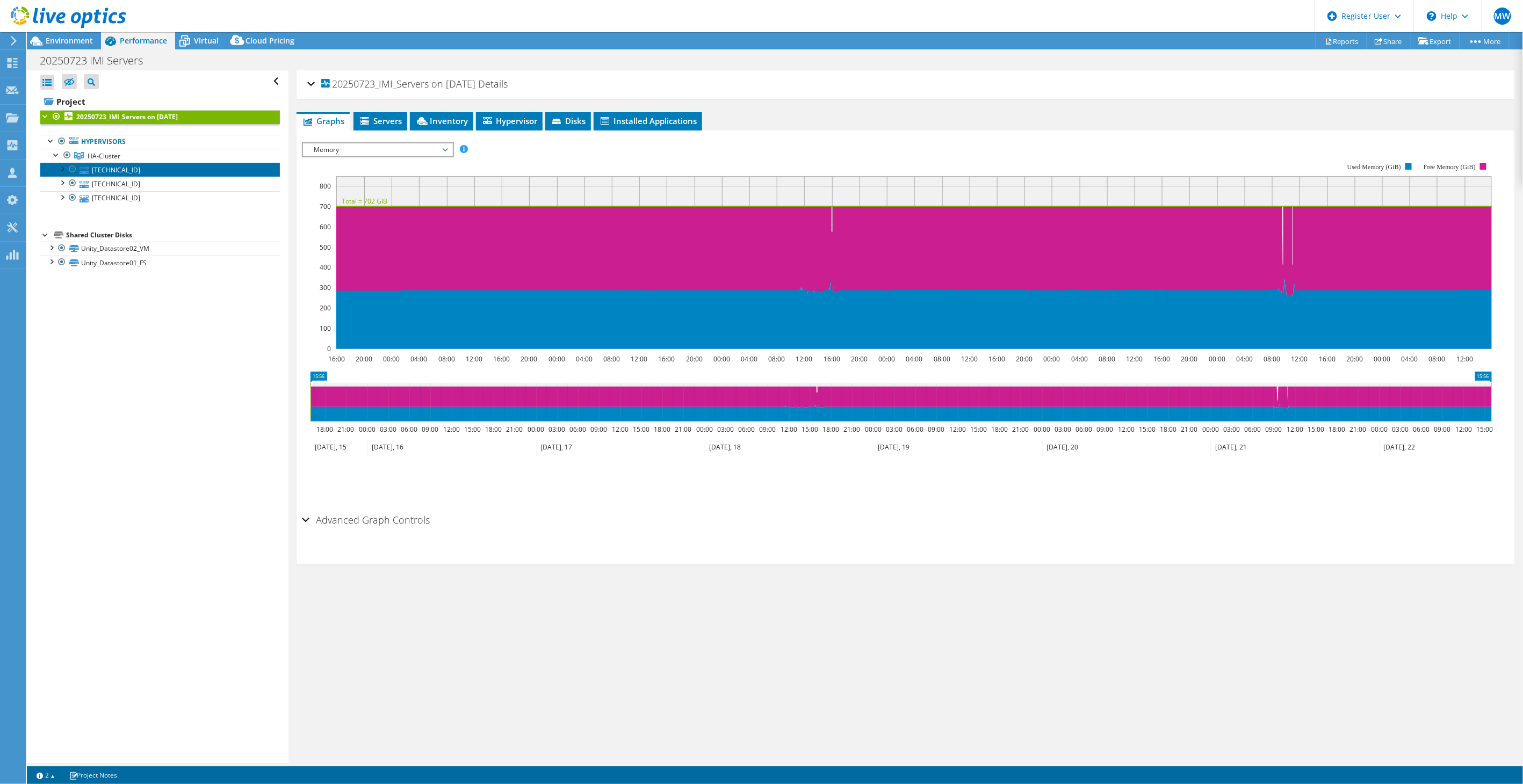
click at [184, 165] on link "[TECHNICAL_ID]" at bounding box center [160, 169] width 239 height 14
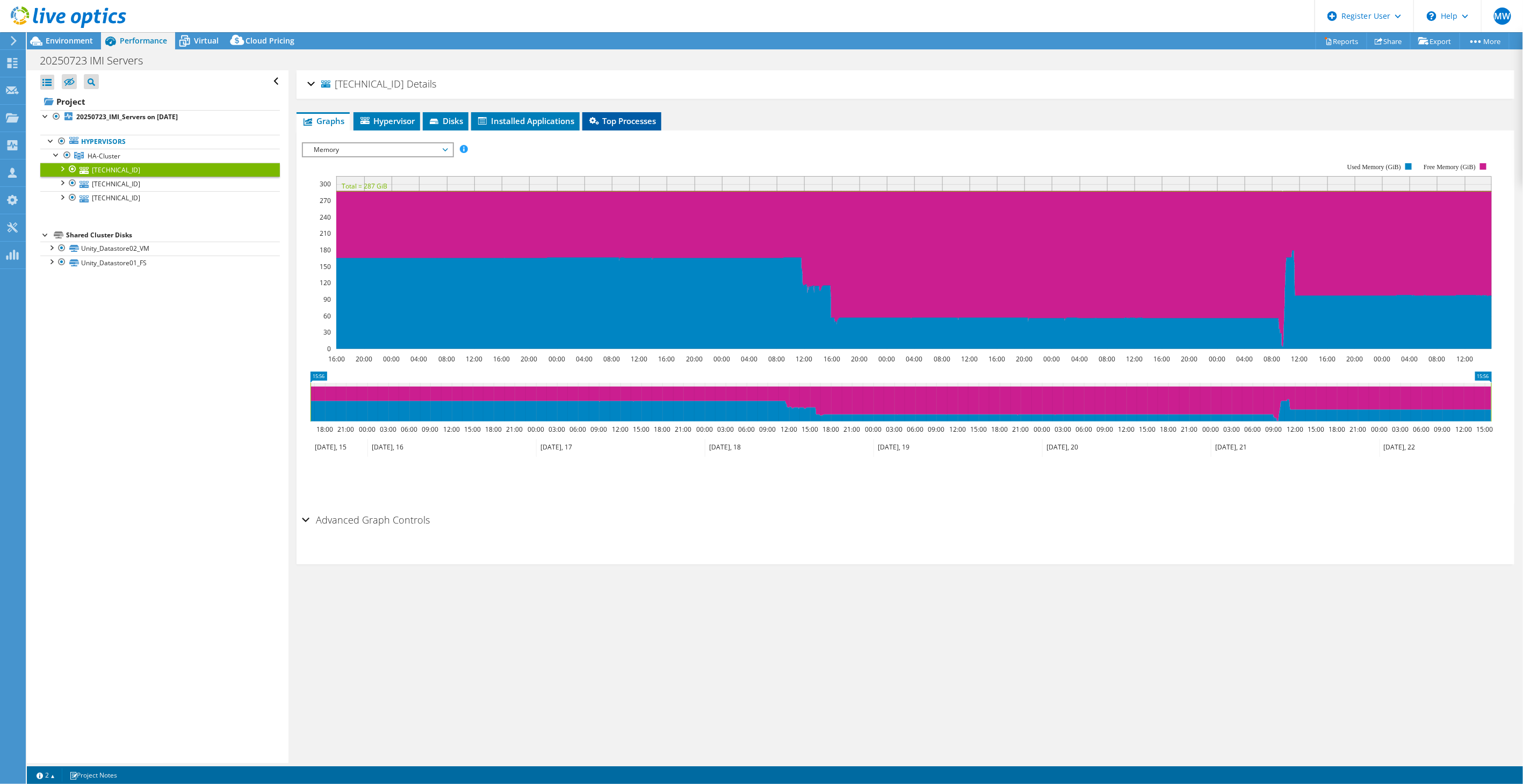
click at [629, 120] on span "Top Processes" at bounding box center [622, 120] width 69 height 10
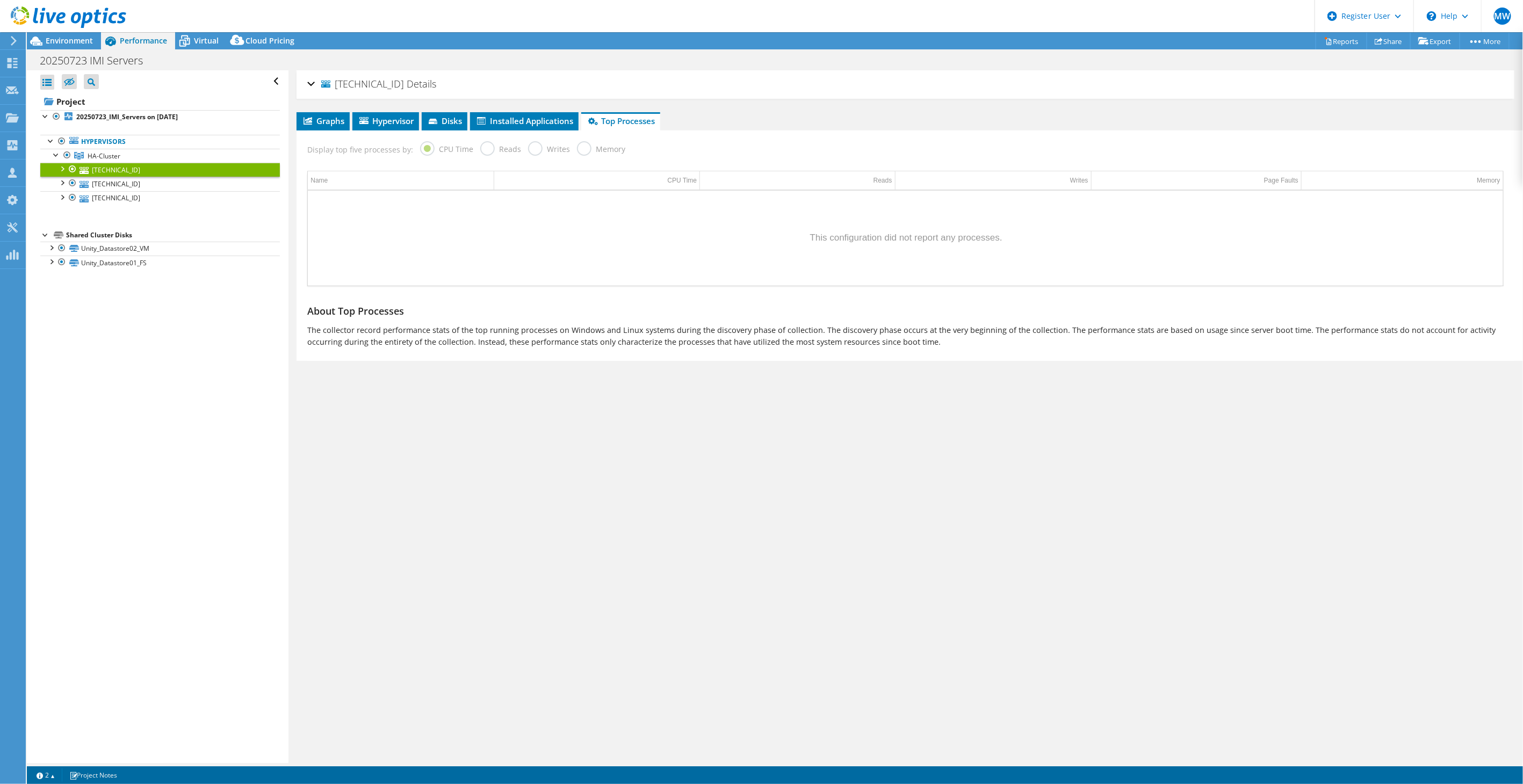
click at [493, 143] on label "Reads" at bounding box center [501, 147] width 41 height 14
click at [169, 180] on link "[TECHNICAL_ID]" at bounding box center [160, 183] width 239 height 14
click at [172, 187] on link "[TECHNICAL_ID]" at bounding box center [160, 183] width 239 height 14
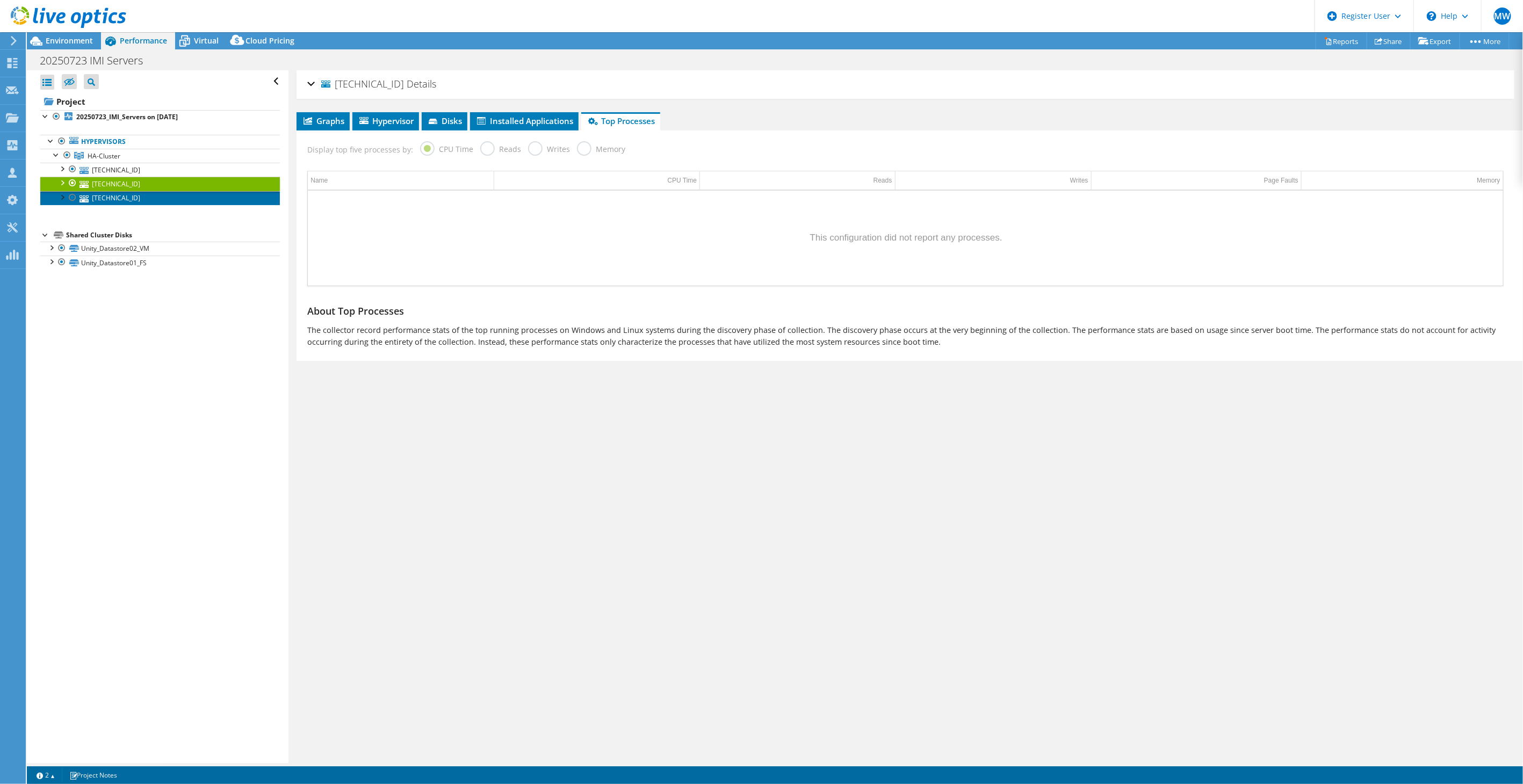
click at [173, 199] on link "[TECHNICAL_ID]" at bounding box center [160, 197] width 239 height 14
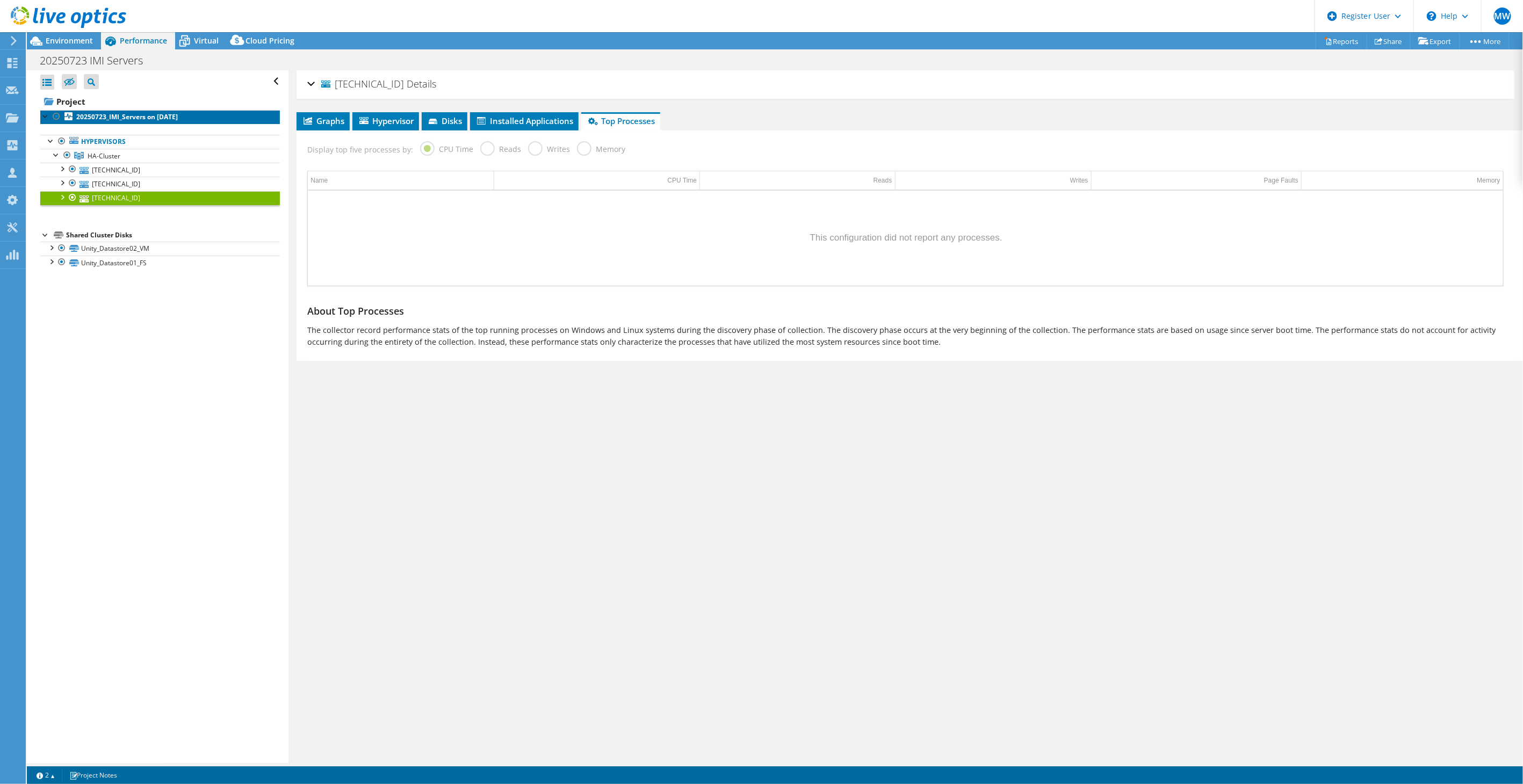
click at [90, 119] on b "20250723_IMI_Servers on [DATE]" at bounding box center [127, 116] width 102 height 9
